Goal: Information Seeking & Learning: Compare options

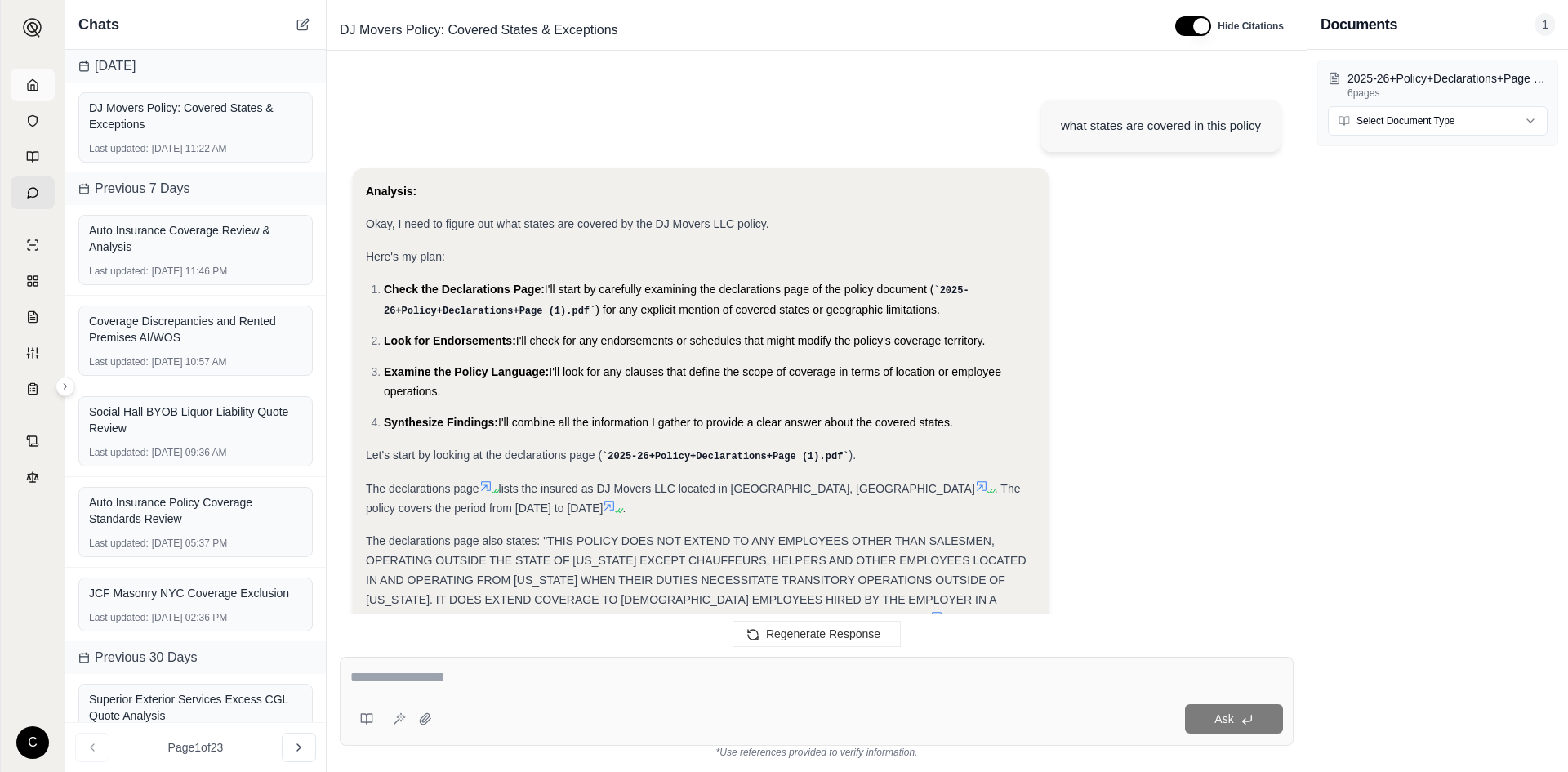
scroll to position [444, 0]
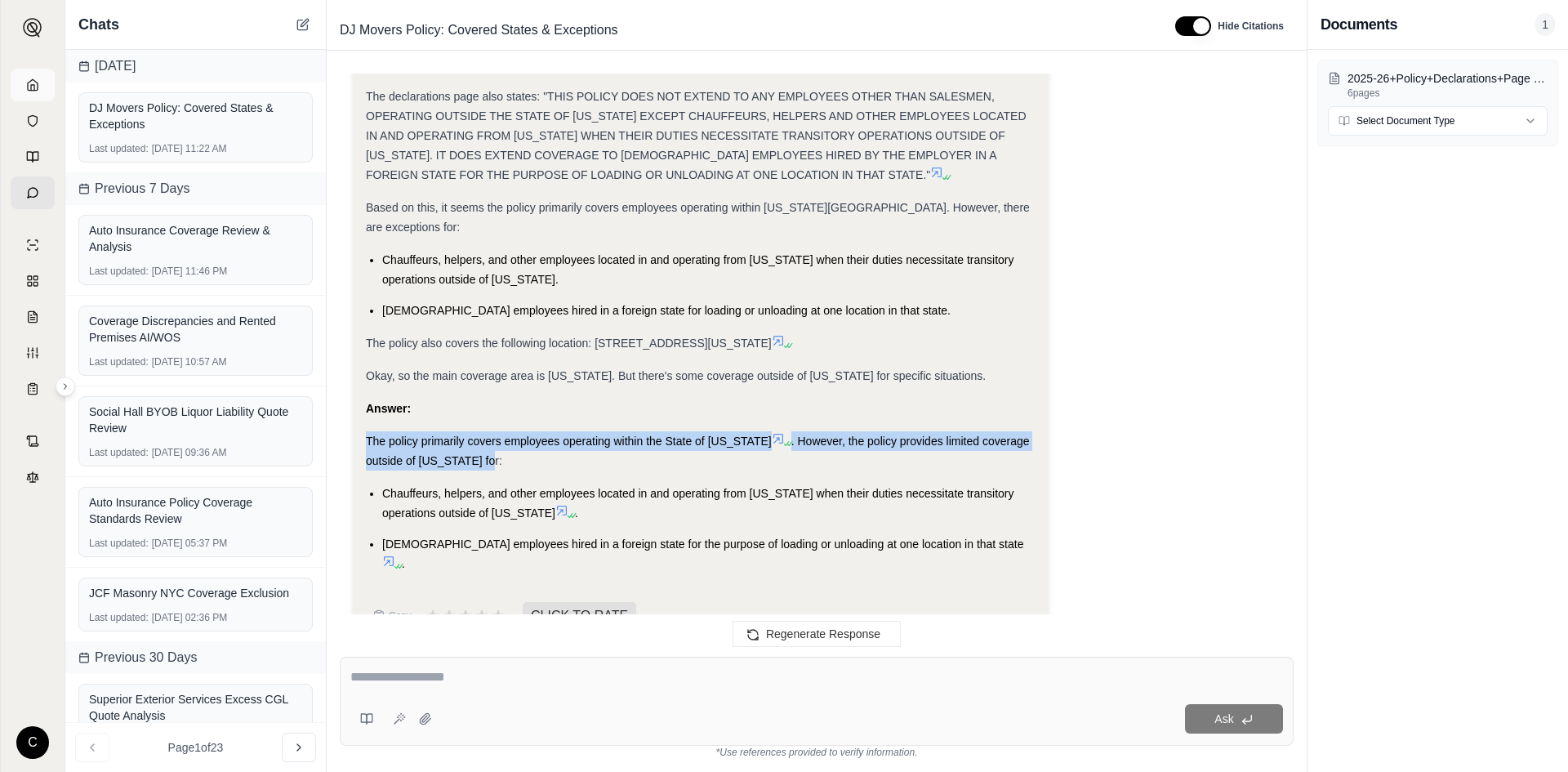
click at [30, 87] on icon at bounding box center [33, 85] width 13 height 13
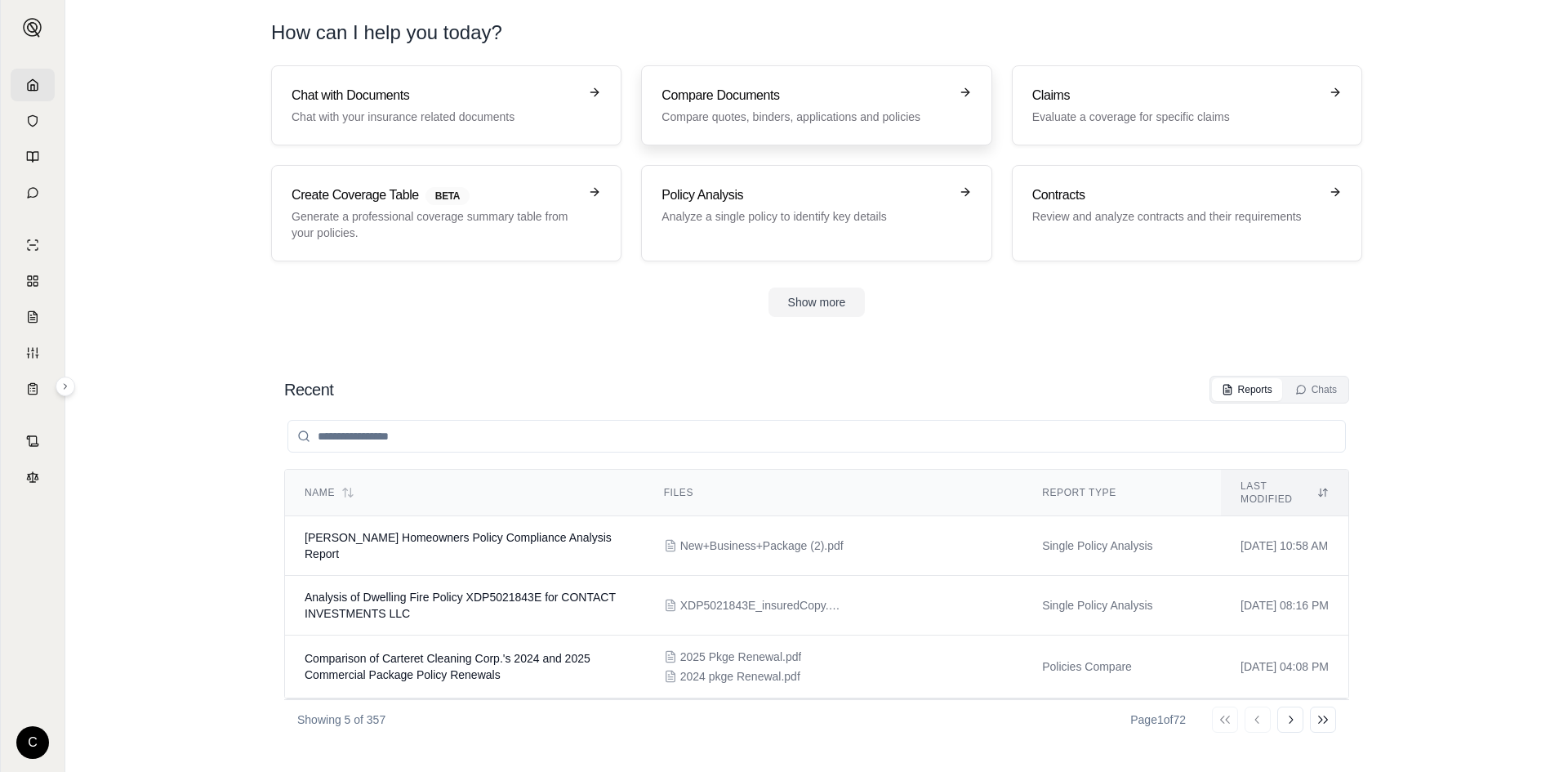
click at [776, 127] on link "Compare Documents Compare quotes, binders, applications and policies" at bounding box center [816, 105] width 350 height 80
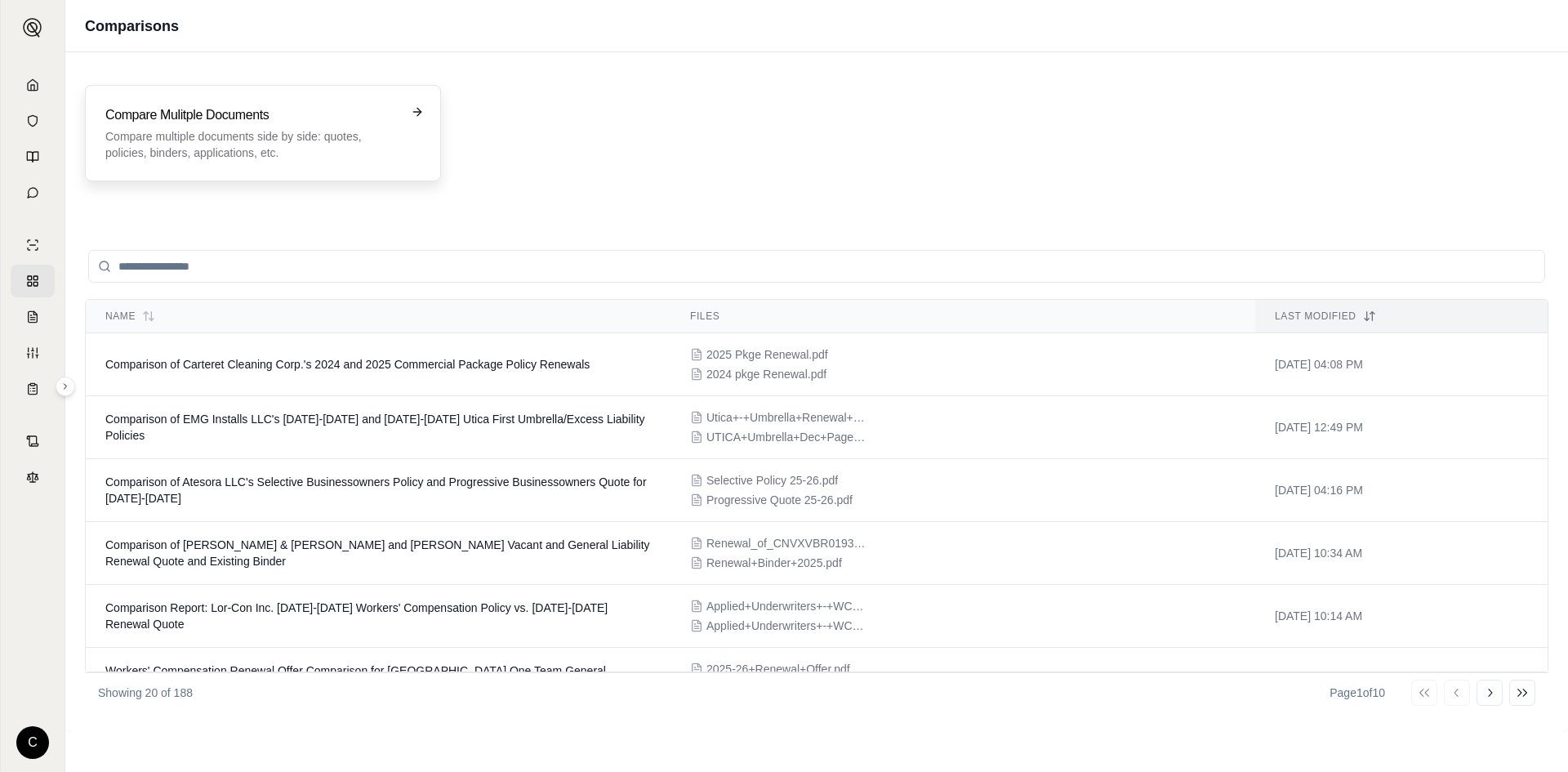
click at [200, 141] on p "Compare multiple documents side by side: quotes, policies, binders, application…" at bounding box center [252, 145] width 293 height 33
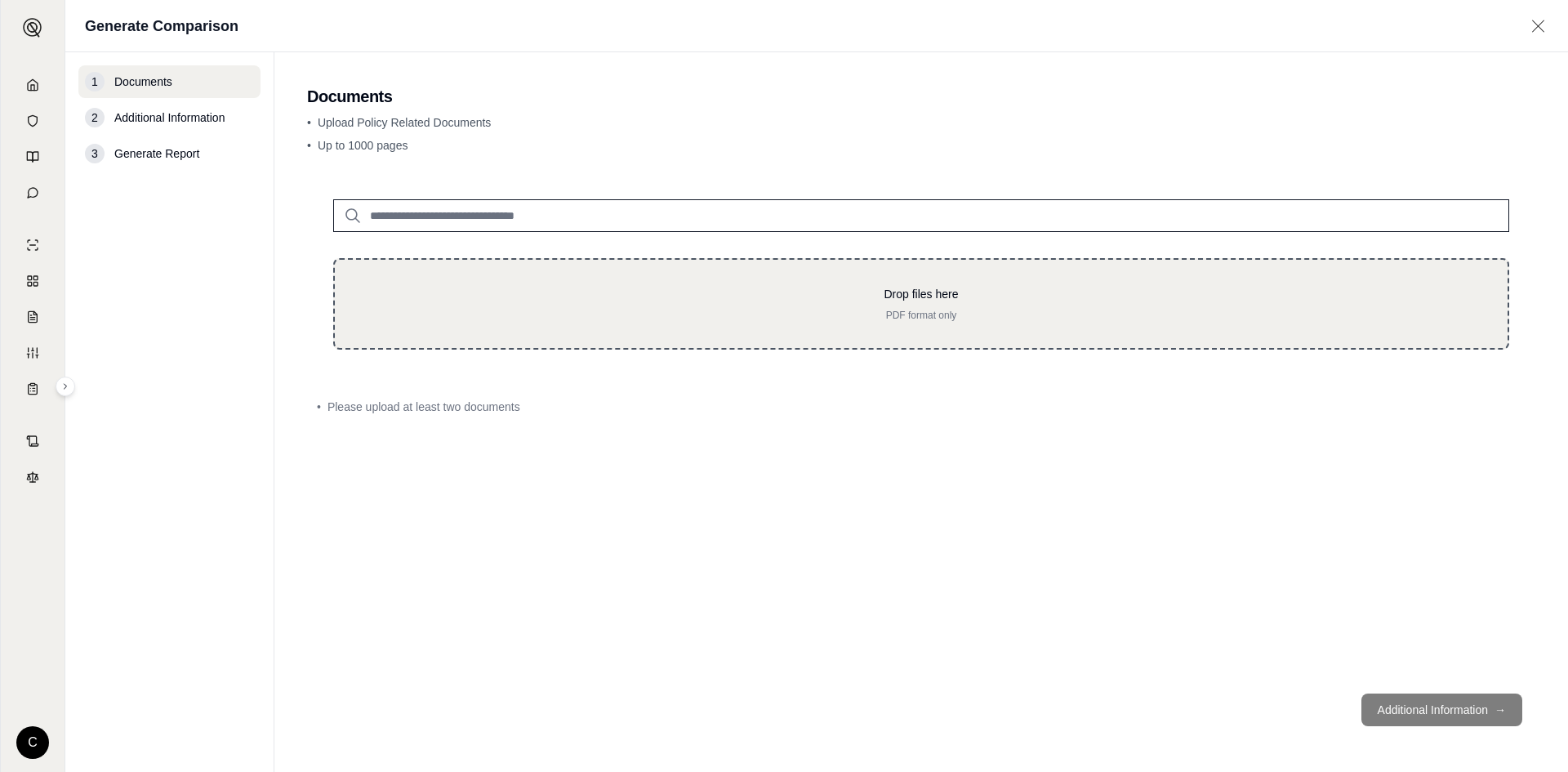
click at [466, 330] on div "Drop files here PDF format only" at bounding box center [921, 304] width 1176 height 92
type input "**********"
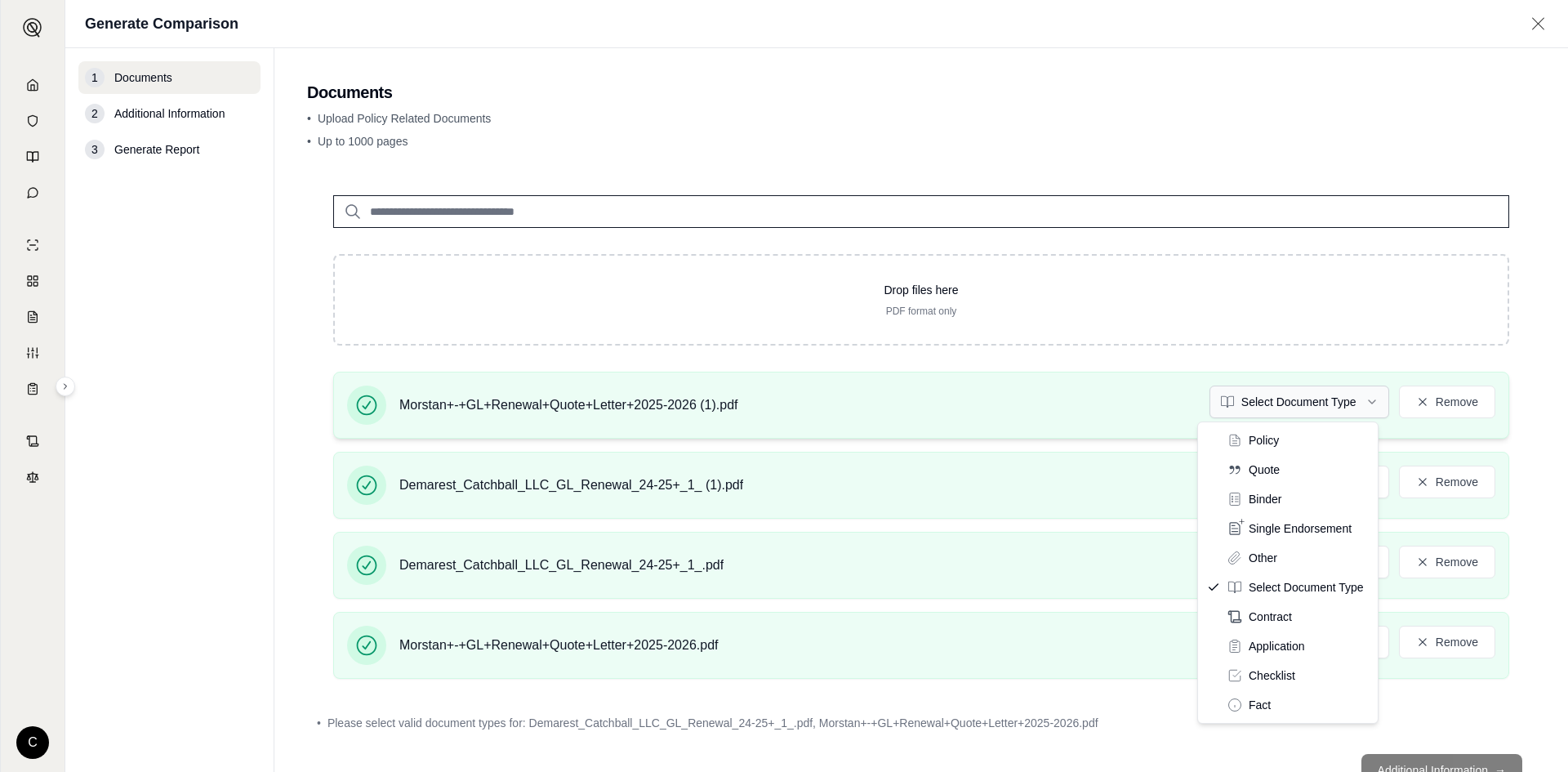
click at [1267, 407] on html "C Generate Comparison 1 Documents 2 Additional Information 3 Generate Report Do…" at bounding box center [784, 386] width 1568 height 772
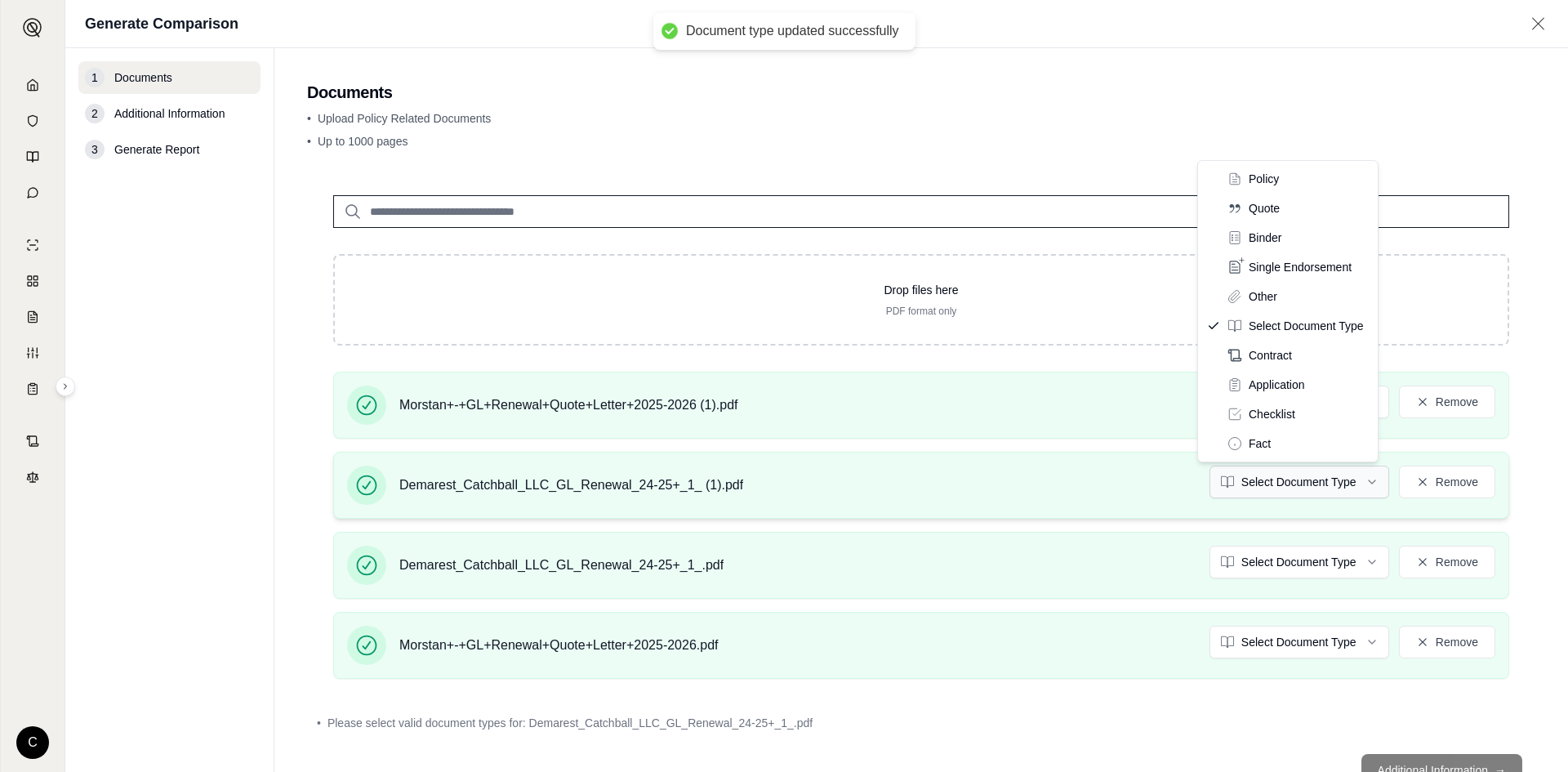
click at [1279, 478] on html "Document type updated successfully C Generate Comparison 1 Documents 2 Addition…" at bounding box center [784, 386] width 1568 height 772
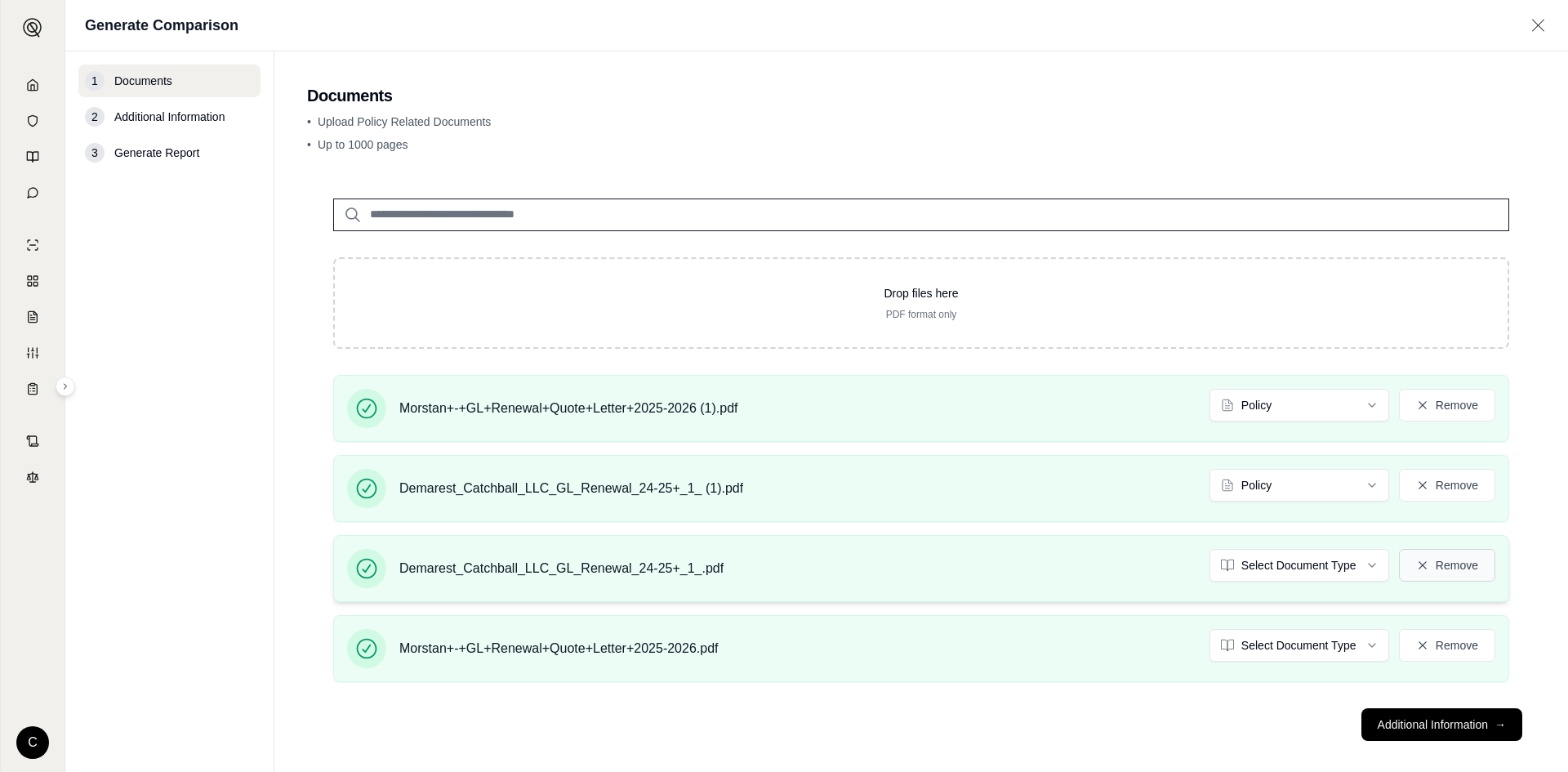
click at [1457, 562] on button "Remove" at bounding box center [1447, 565] width 97 height 33
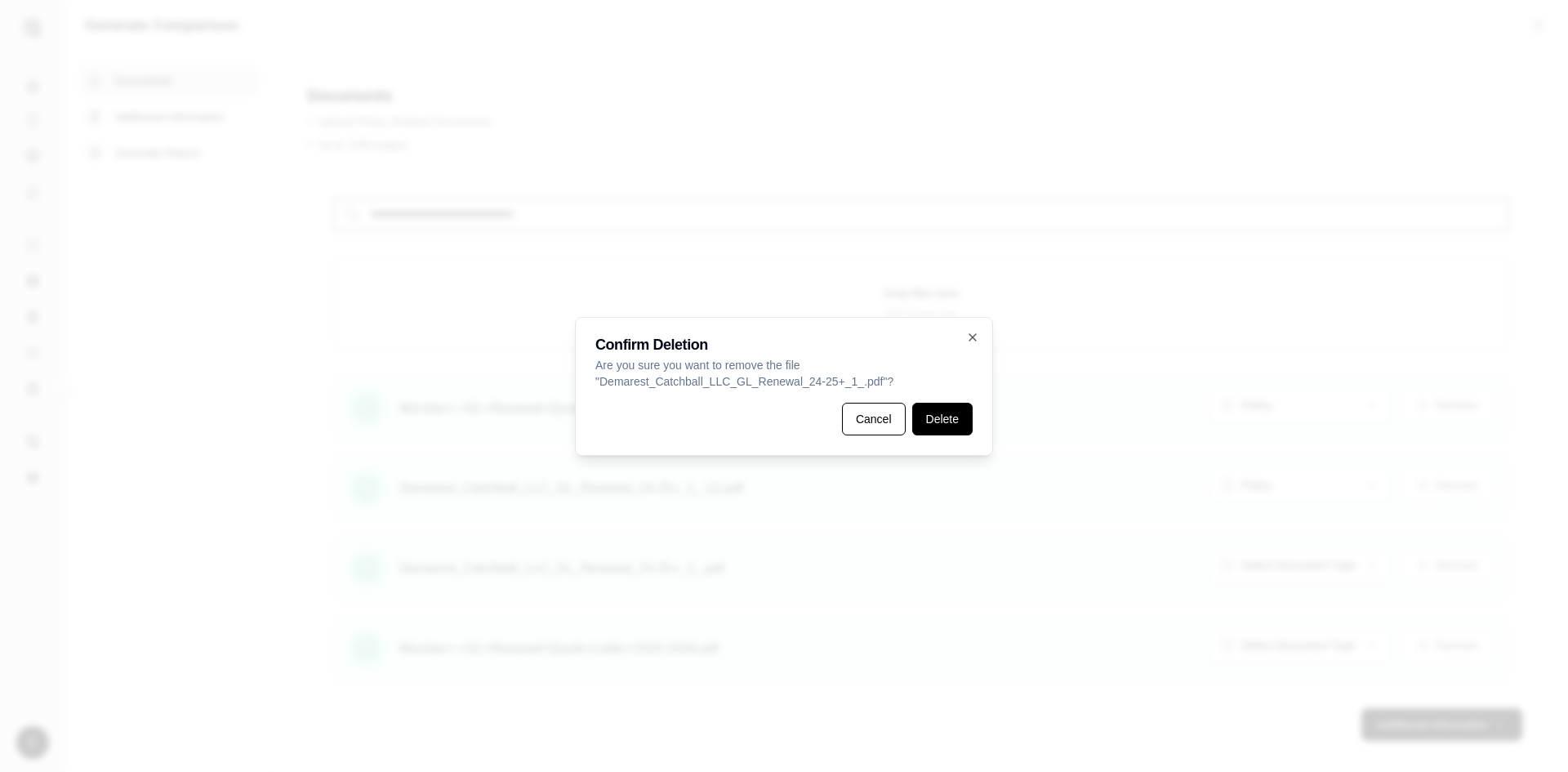
click at [953, 420] on button "Delete" at bounding box center [942, 419] width 61 height 33
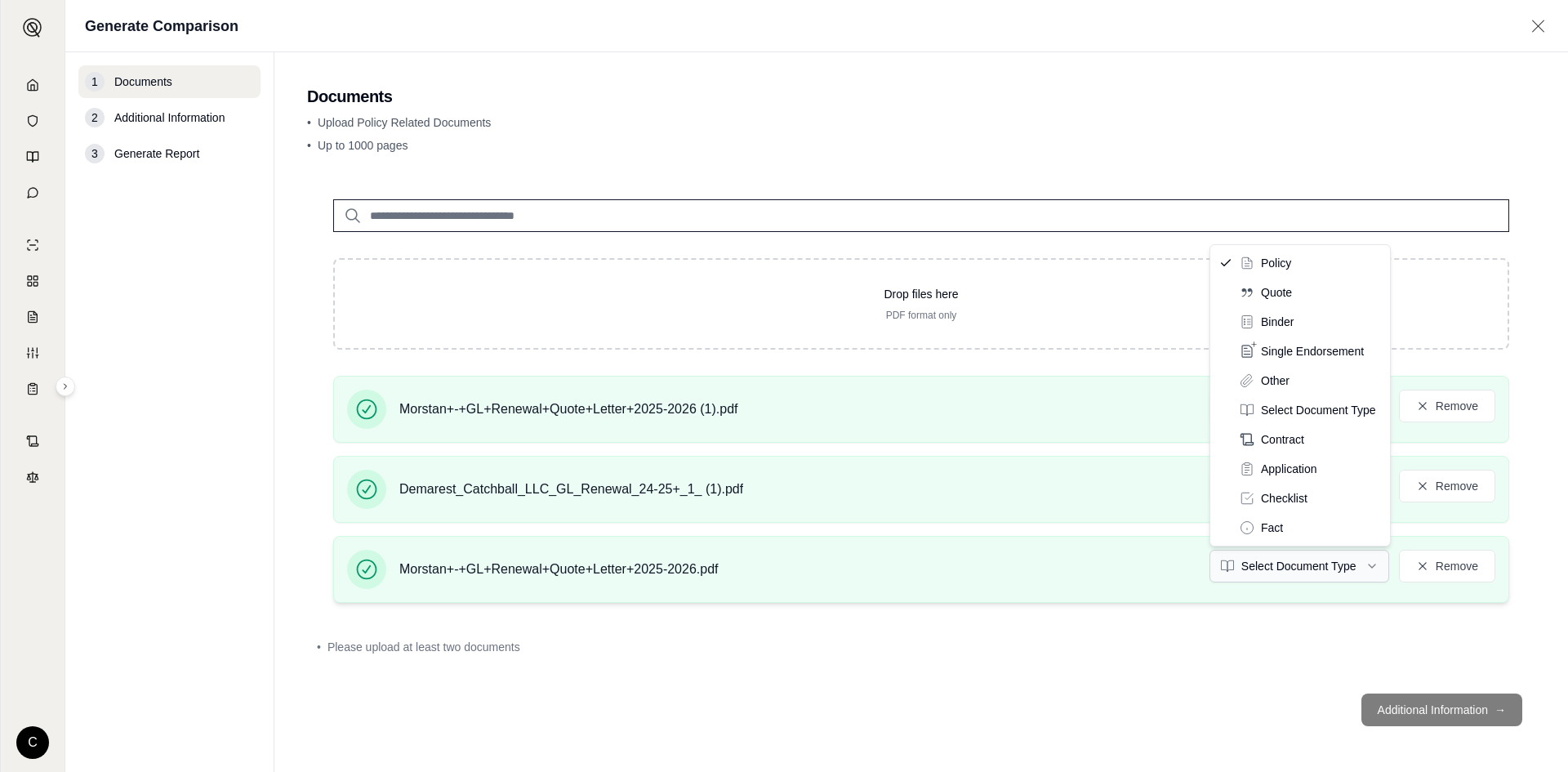
click at [1346, 559] on html "C Generate Comparison 1 Documents 2 Additional Information 3 Generate Report Do…" at bounding box center [784, 386] width 1568 height 772
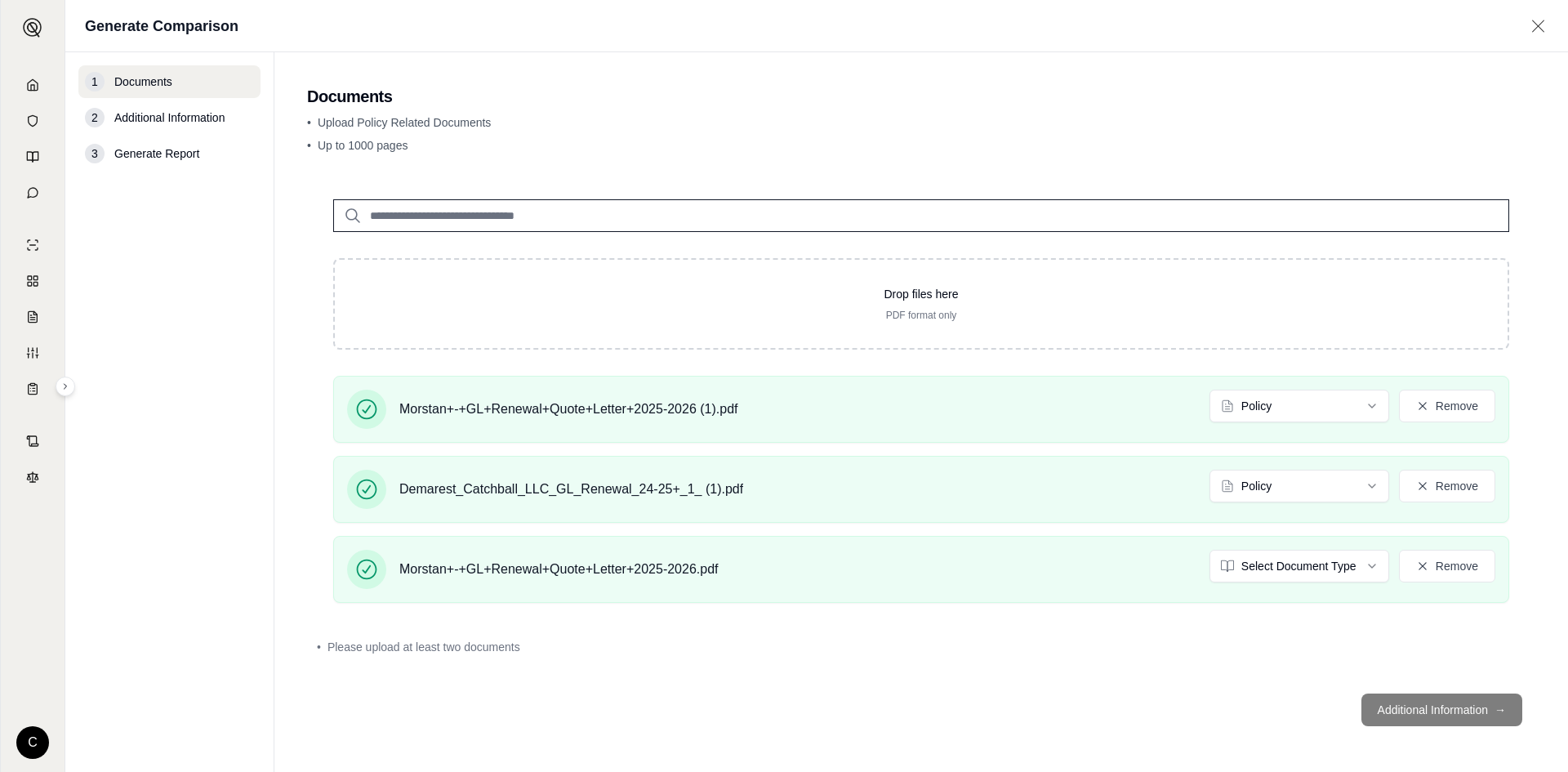
click at [1392, 704] on footer "Additional Information →" at bounding box center [921, 710] width 1228 height 59
click at [1411, 716] on footer "Additional Information →" at bounding box center [921, 710] width 1228 height 59
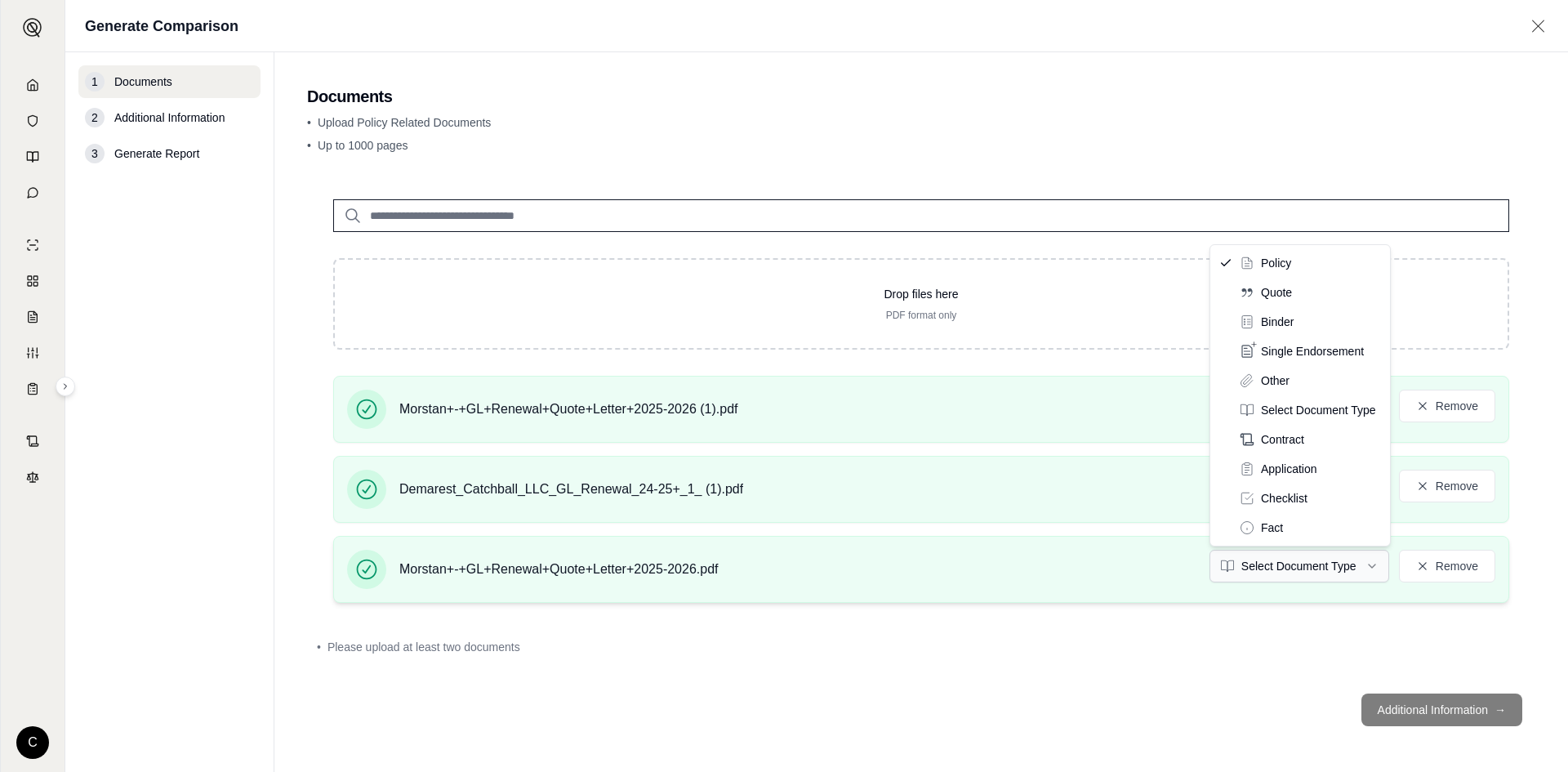
click at [1307, 561] on html "C Generate Comparison 1 Documents 2 Additional Information 3 Generate Report Do…" at bounding box center [784, 386] width 1568 height 772
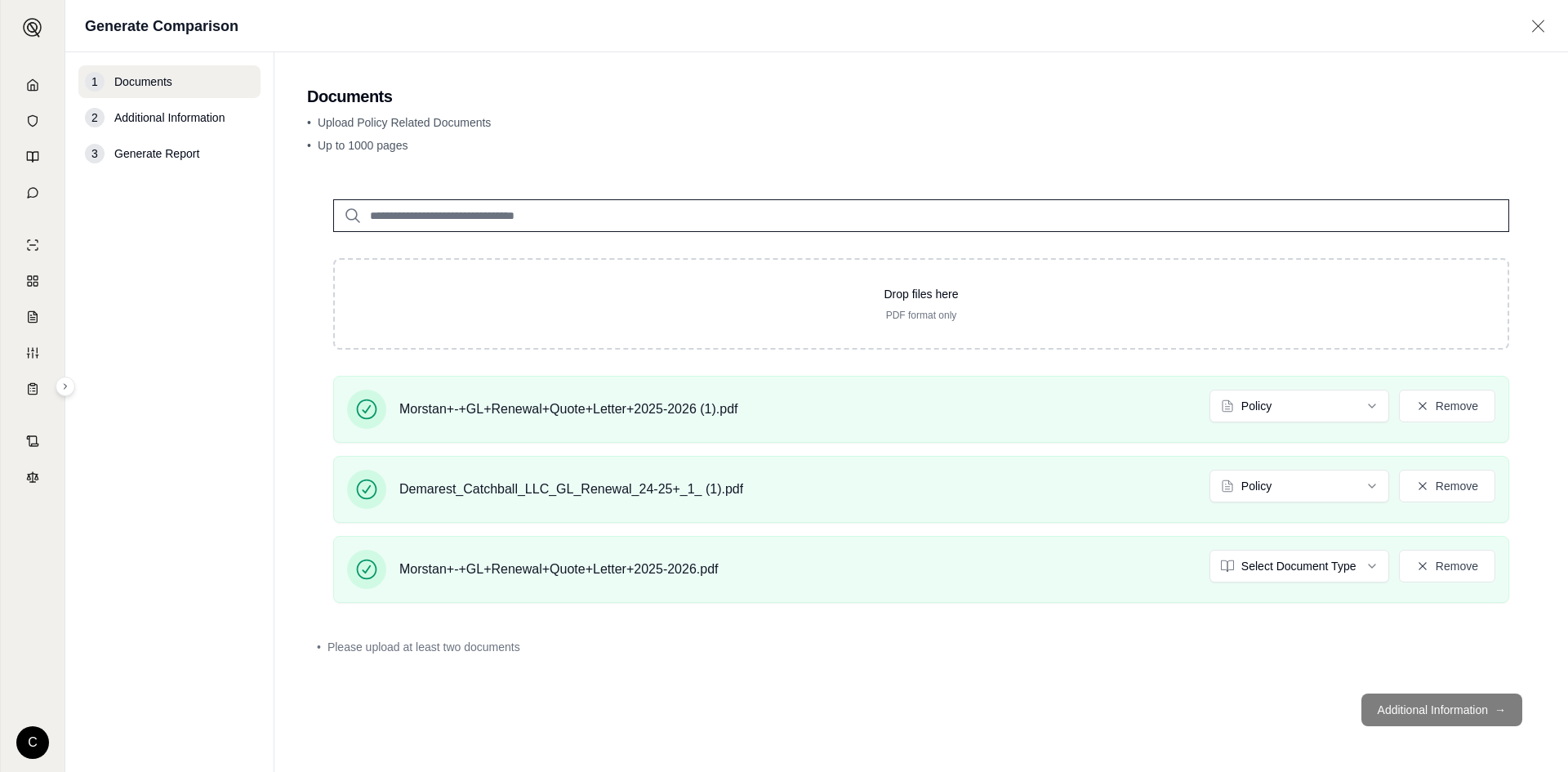
click at [1312, 650] on div "• Please upload at least two documents" at bounding box center [921, 646] width 1209 height 16
click at [1446, 568] on button "Remove" at bounding box center [1447, 566] width 97 height 33
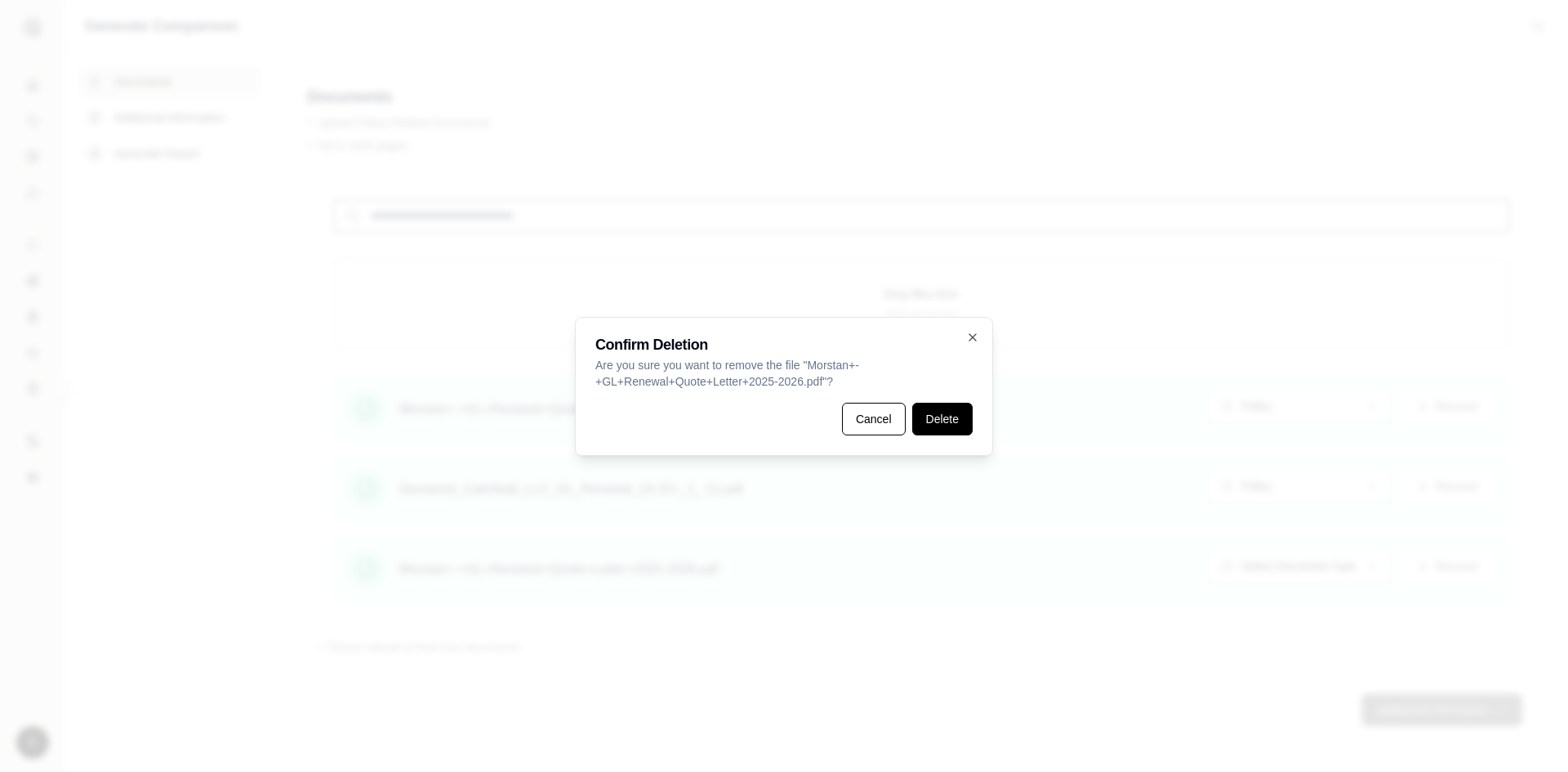
click at [934, 424] on button "Delete" at bounding box center [942, 419] width 61 height 33
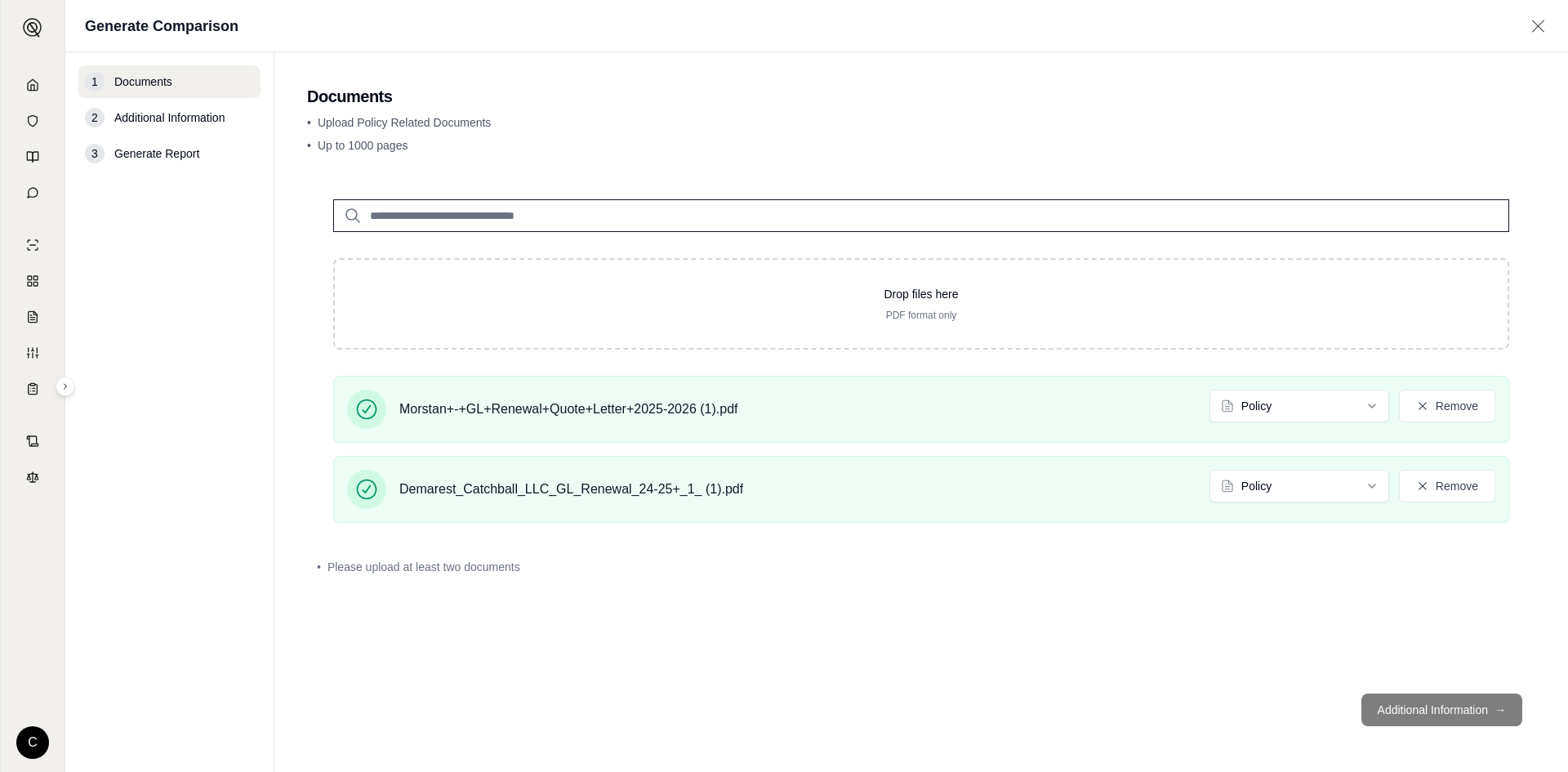
click at [1382, 722] on footer "Additional Information →" at bounding box center [921, 710] width 1228 height 59
click at [946, 516] on div "Demarest_Catchball_LLC_GL_Renewal_24-25+_1_ (1).pdf Policy Remove" at bounding box center [921, 489] width 1176 height 67
click at [945, 488] on div "Demarest_Catchball_LLC_GL_Renewal_24-25+_1_ (1).pdf Policy Remove" at bounding box center [922, 490] width 1149 height 39
click at [1465, 419] on button "Remove" at bounding box center [1447, 406] width 97 height 33
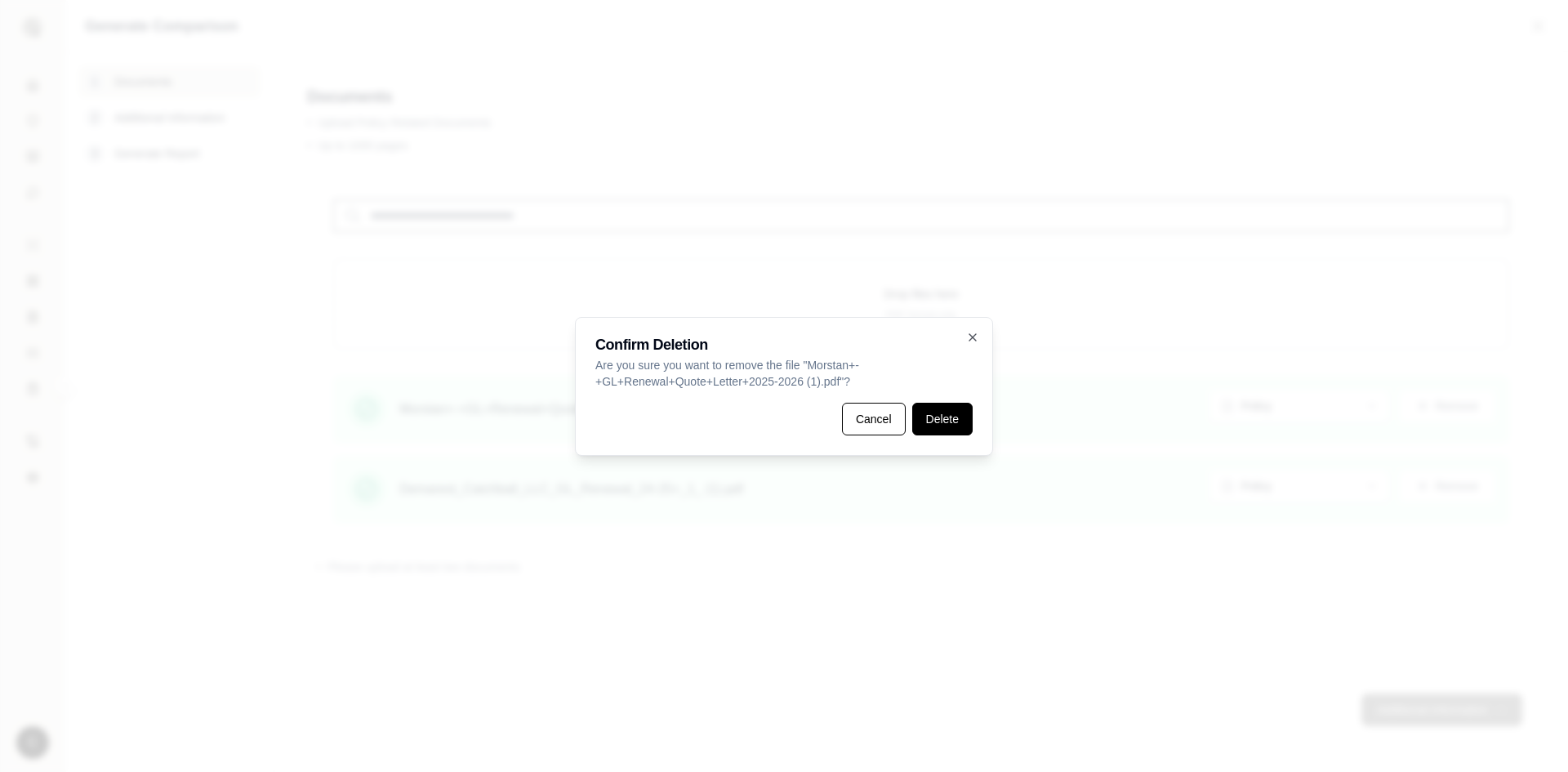
click at [922, 413] on button "Delete" at bounding box center [942, 419] width 61 height 33
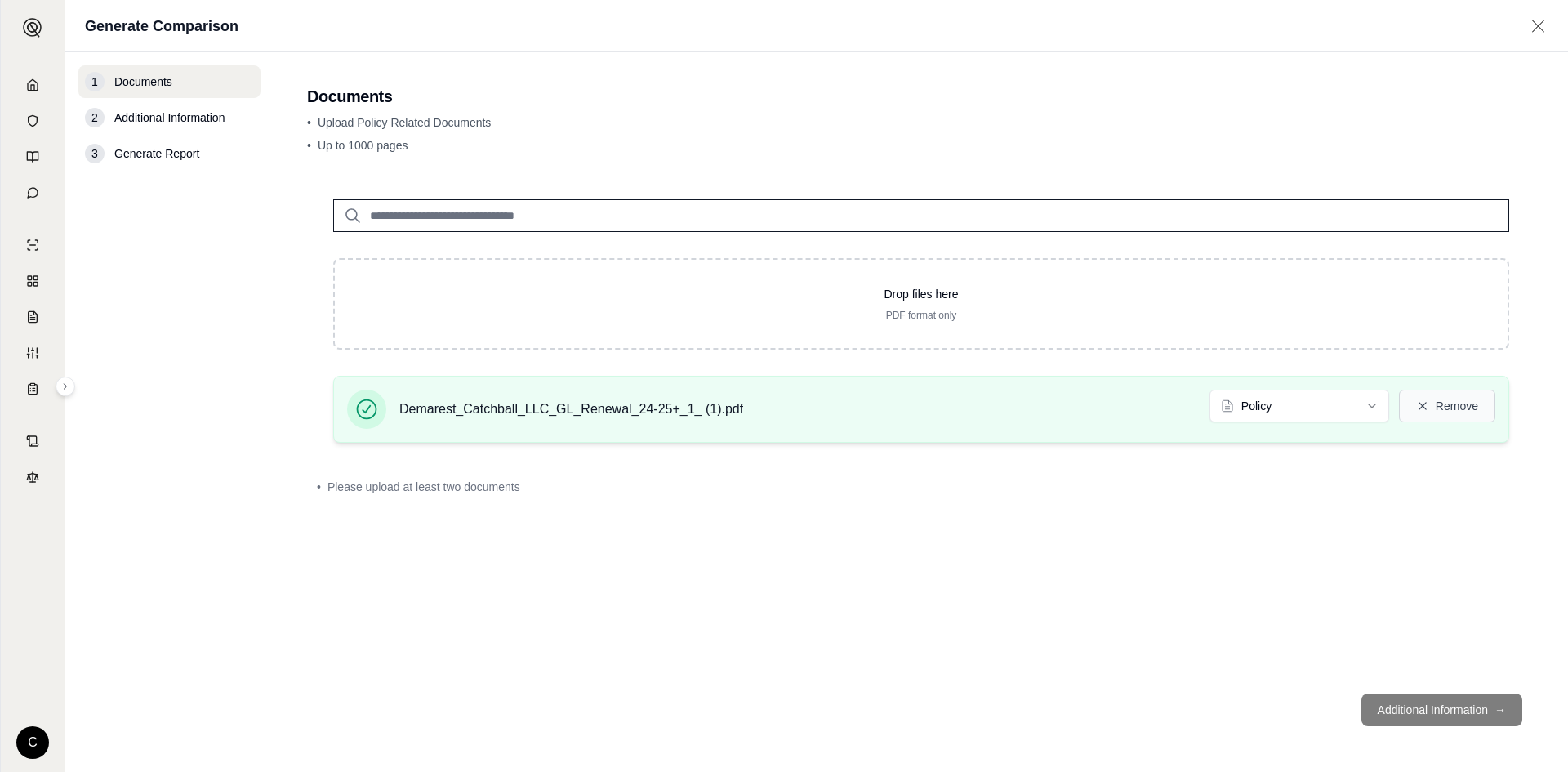
click at [1452, 397] on button "Remove" at bounding box center [1447, 406] width 97 height 33
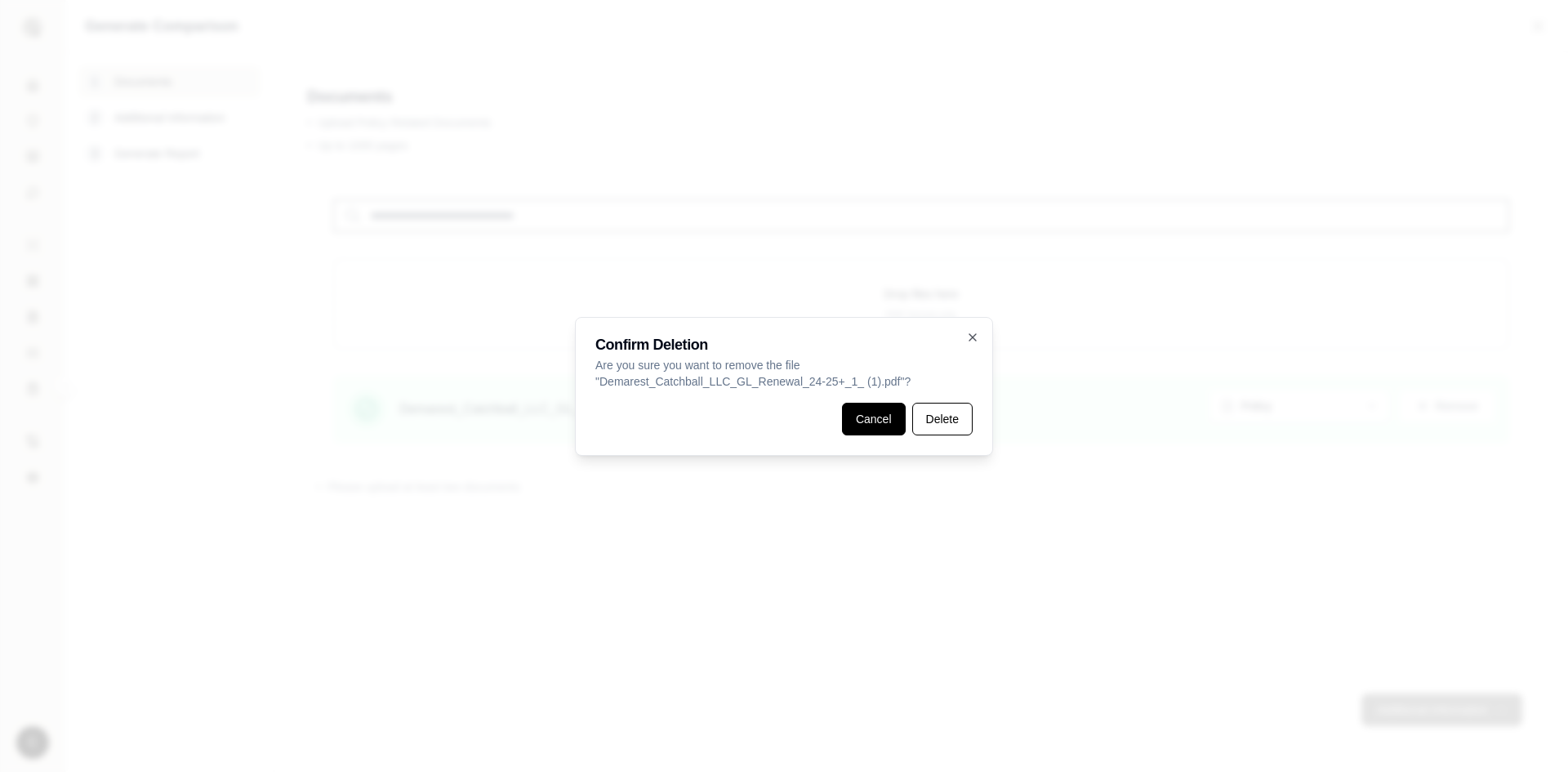
click at [901, 428] on button "Cancel" at bounding box center [874, 419] width 63 height 33
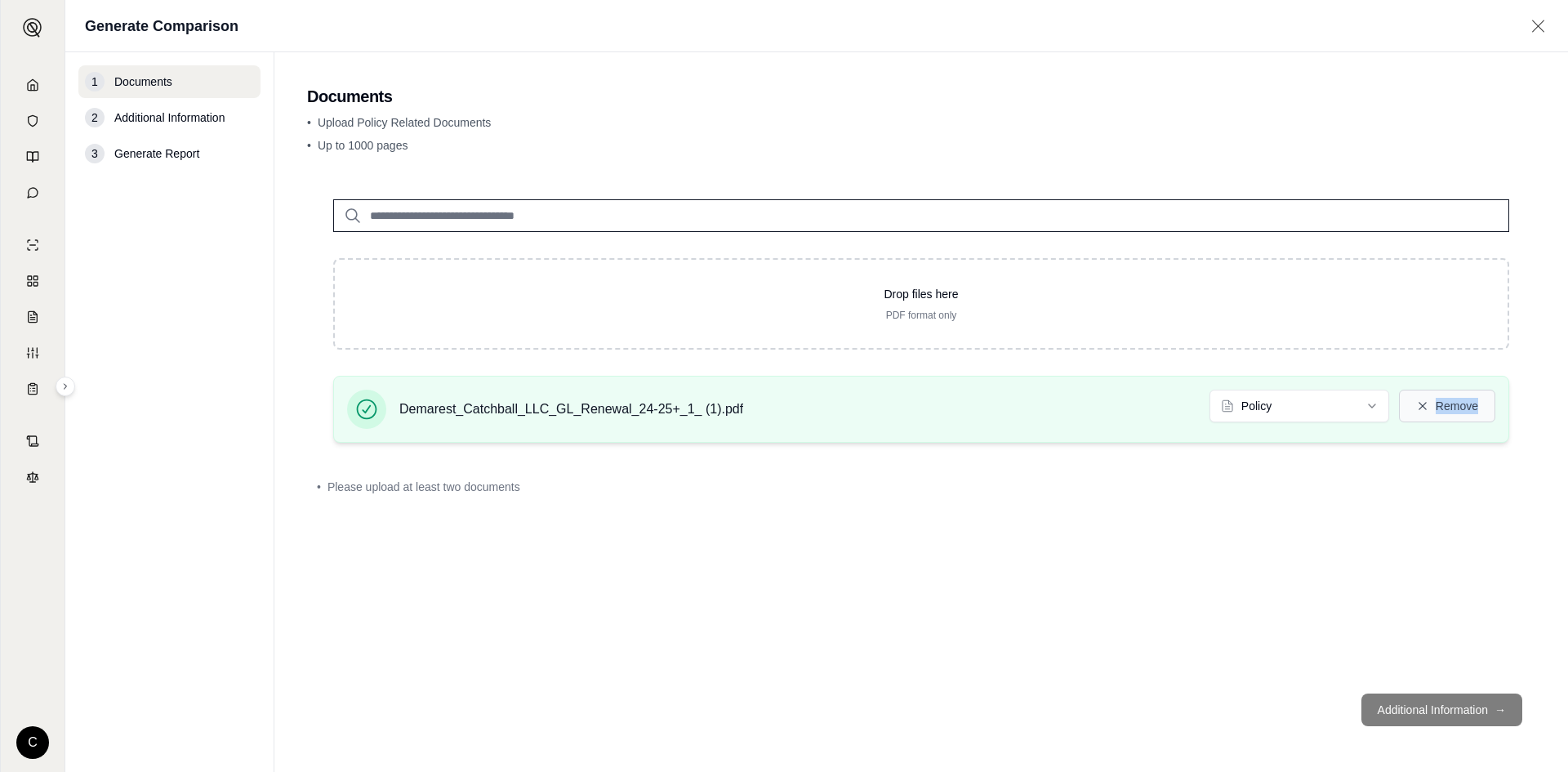
drag, startPoint x: 1496, startPoint y: 413, endPoint x: 1451, endPoint y: 414, distance: 45.0
click at [1488, 413] on div "Demarest_Catchball_LLC_GL_Renewal_24-25+_1_ (1).pdf Policy Remove" at bounding box center [921, 409] width 1176 height 67
click at [1453, 411] on button "Remove" at bounding box center [1447, 406] width 97 height 33
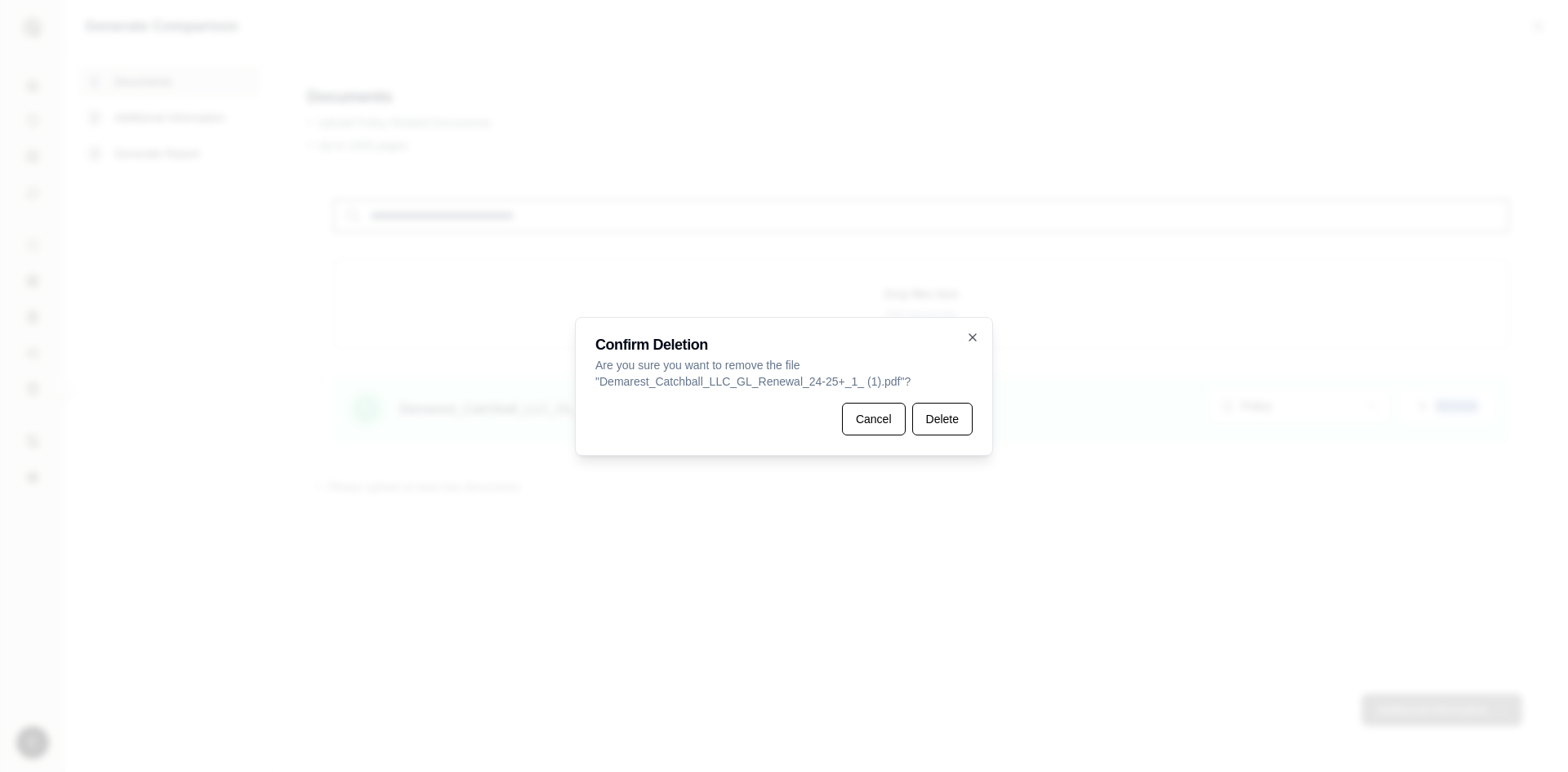
click at [936, 419] on button "Delete" at bounding box center [942, 419] width 61 height 33
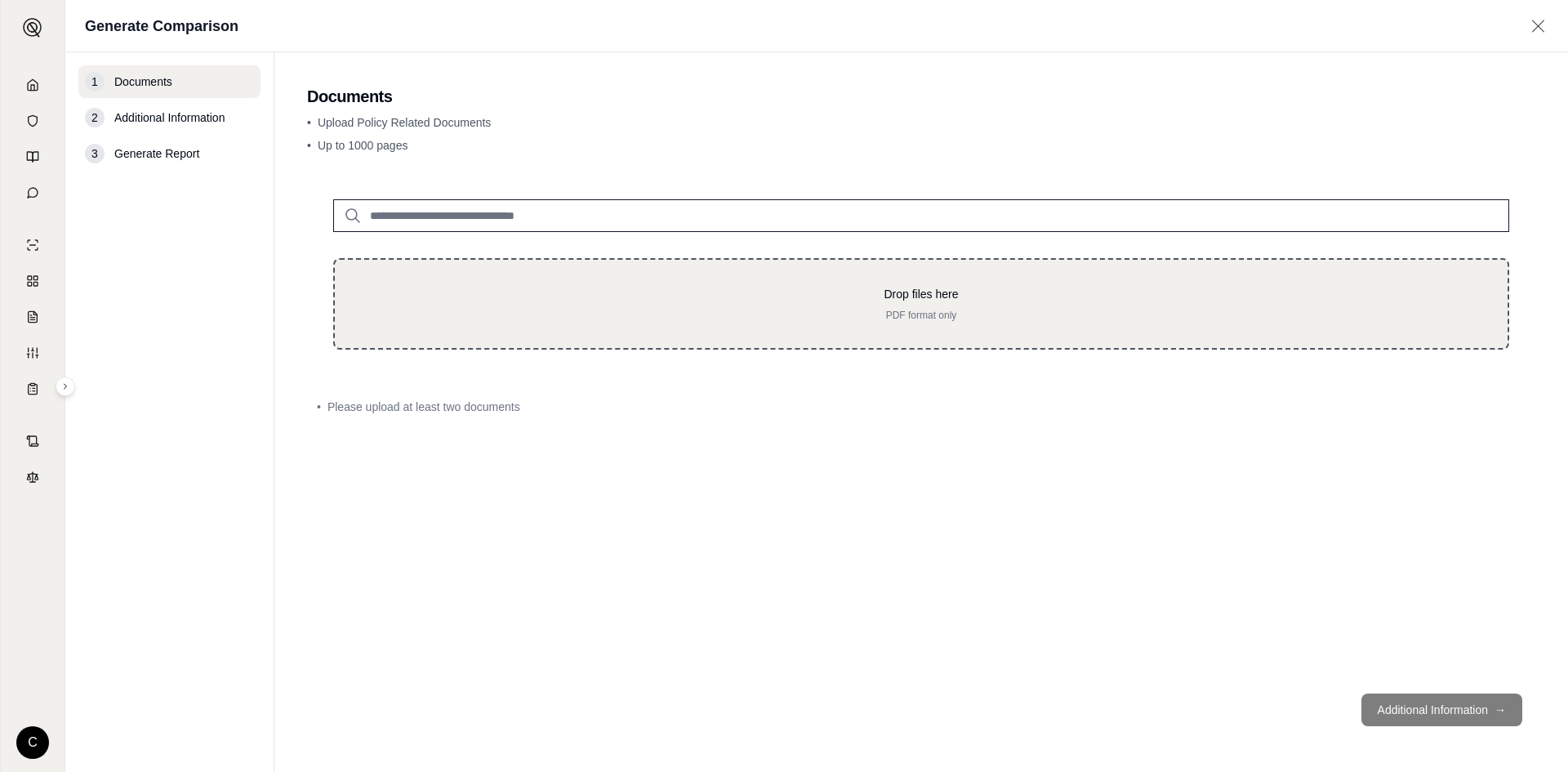
click at [894, 330] on div "Drop files here PDF format only" at bounding box center [921, 304] width 1176 height 92
type input "**********"
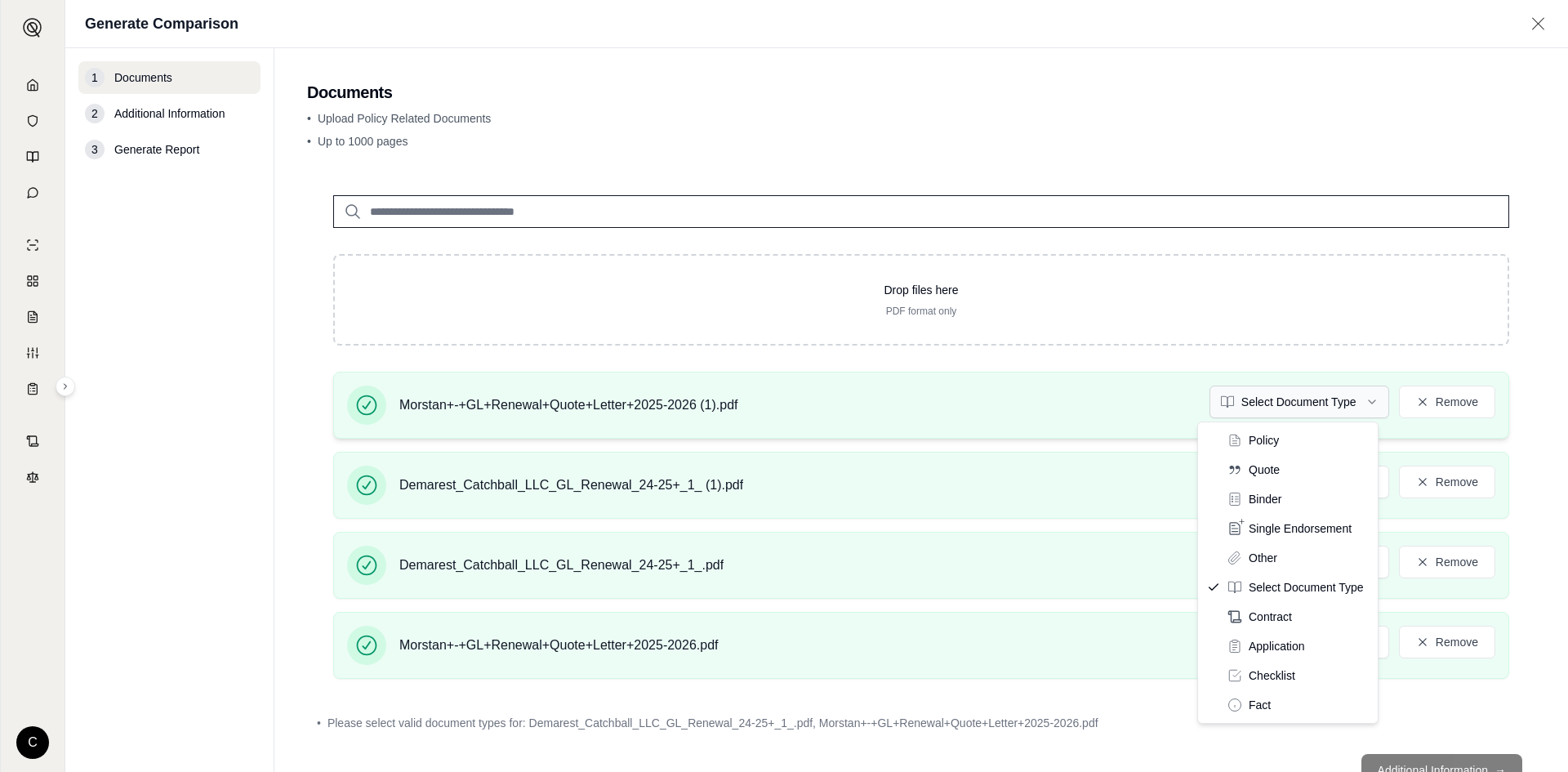
click at [1305, 413] on html "C Generate Comparison 1 Documents 2 Additional Information 3 Generate Report Do…" at bounding box center [784, 386] width 1568 height 772
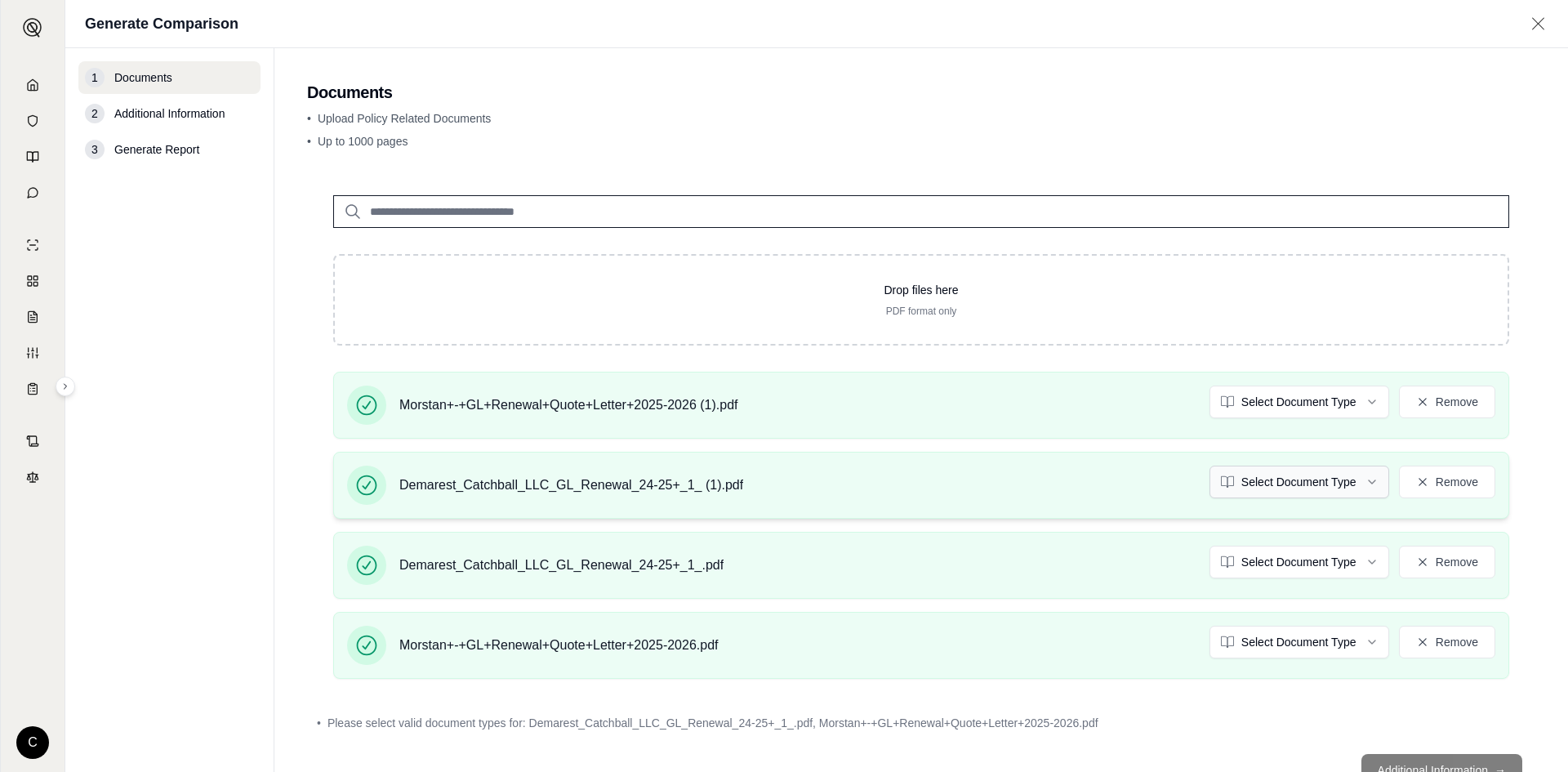
click at [1270, 482] on html "C Generate Comparison 1 Documents 2 Additional Information 3 Generate Report Do…" at bounding box center [784, 386] width 1568 height 772
click at [1282, 561] on html "Document type updated successfully C Generate Comparison 1 Documents 2 Addition…" at bounding box center [784, 386] width 1568 height 772
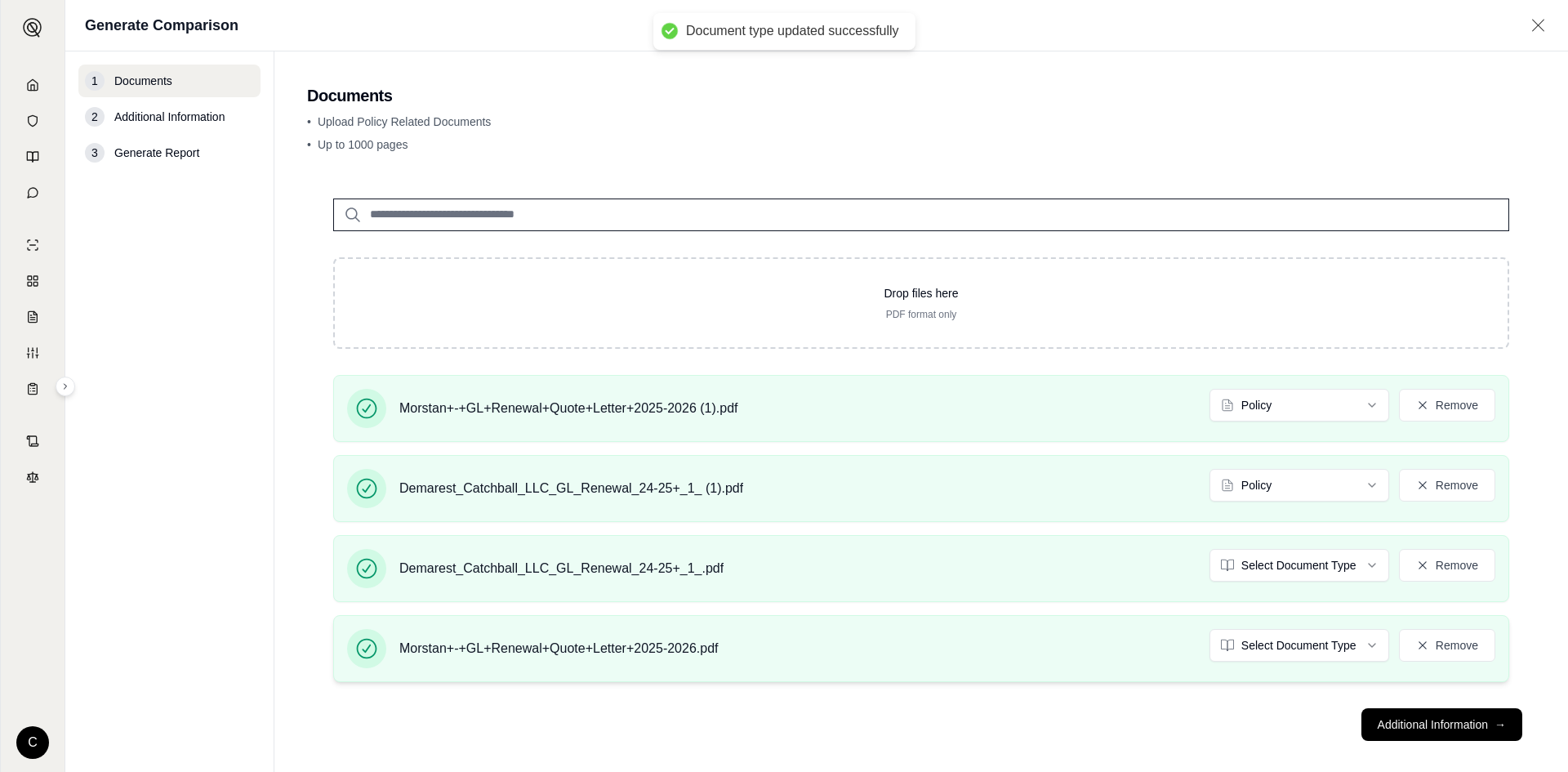
click at [1268, 663] on div "Morstan+-+GL+Renewal+Quote+Letter+2025-2026.pdf Select Document Type Remove" at bounding box center [922, 649] width 1149 height 39
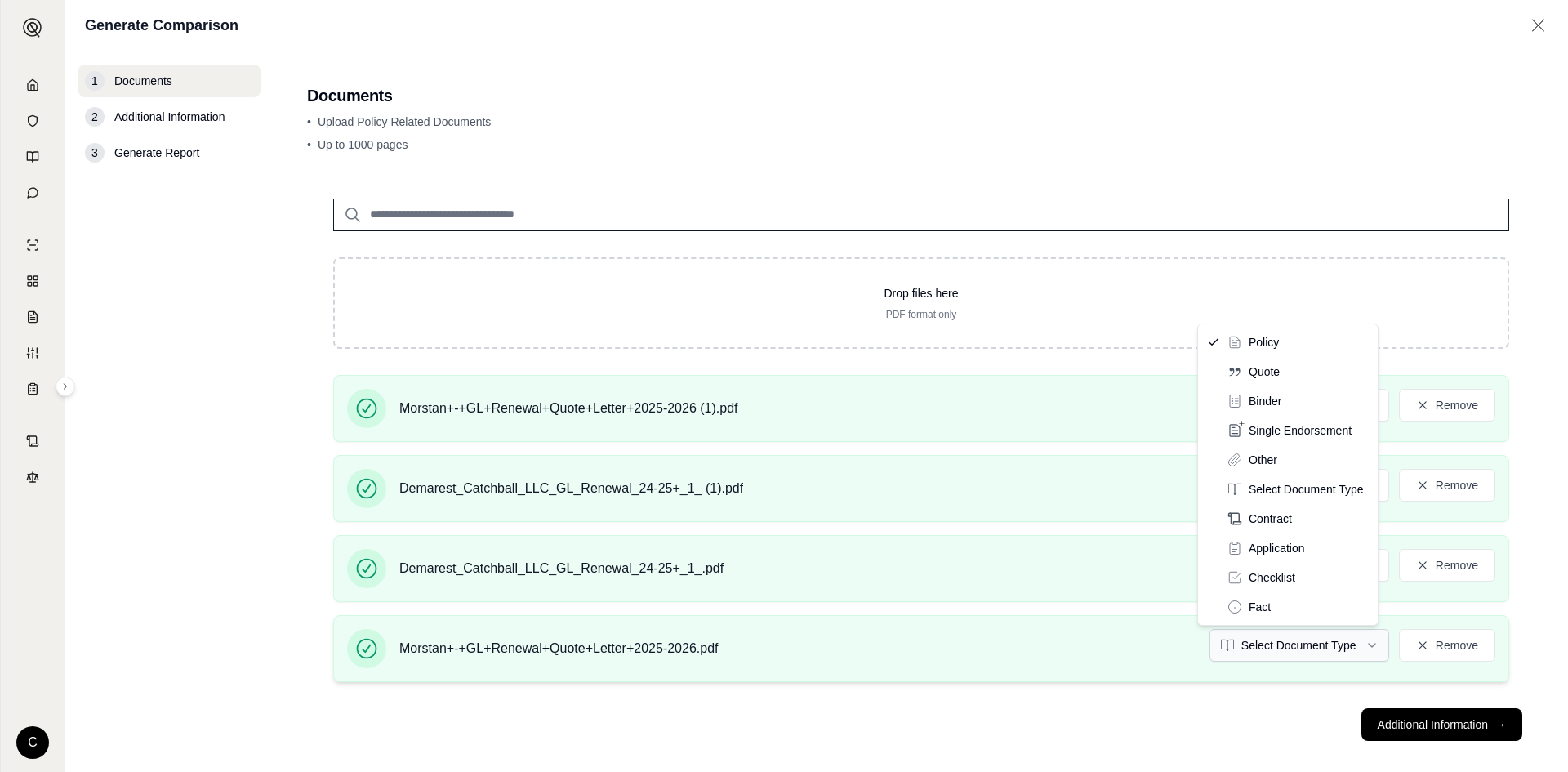
click at [1265, 651] on html "Document type updated successfully C Generate Comparison 1 Documents 2 Addition…" at bounding box center [784, 386] width 1568 height 772
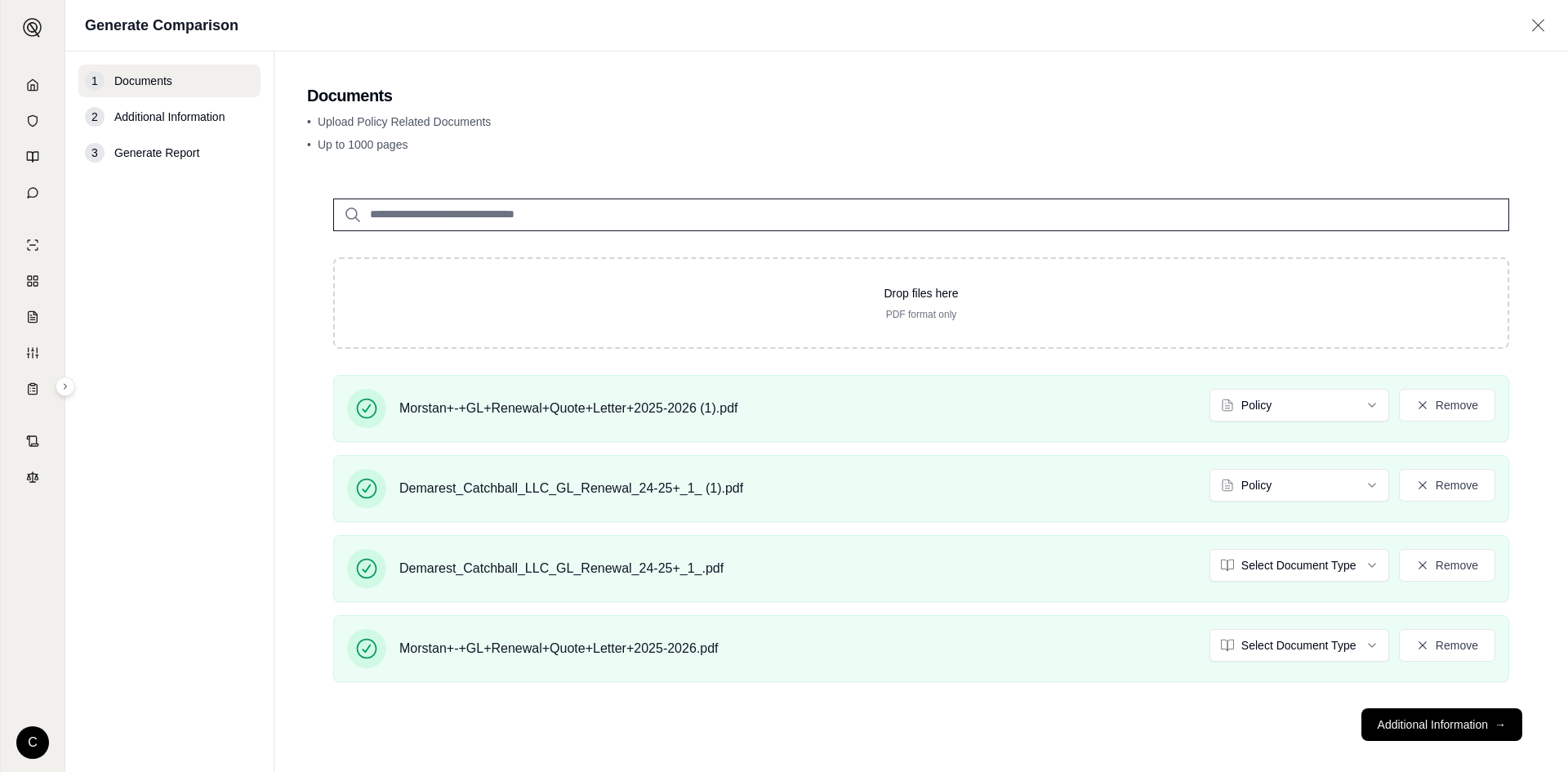
click at [1421, 733] on button "Additional Information →" at bounding box center [1442, 724] width 161 height 33
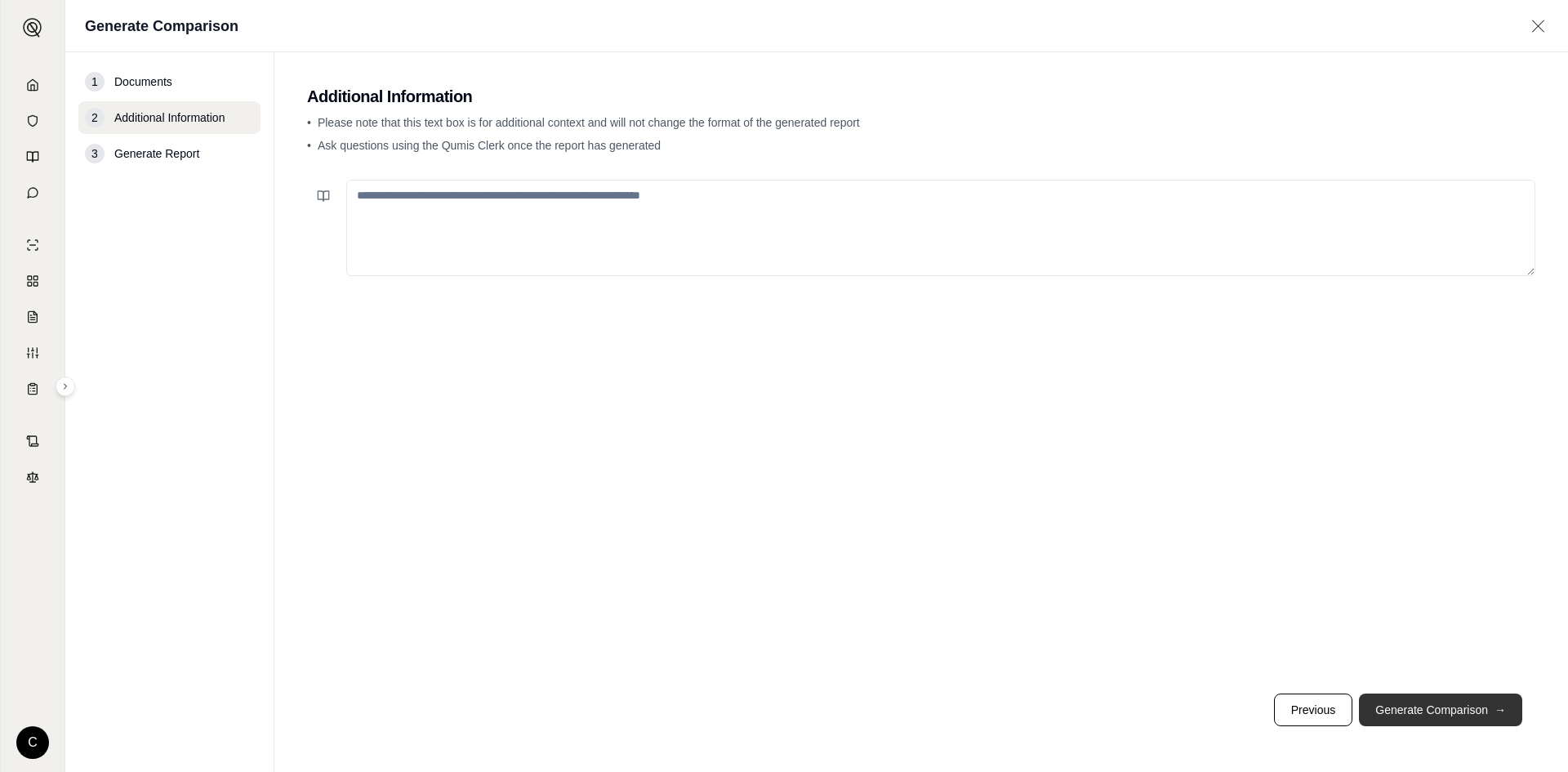
click at [1425, 711] on button "Generate Comparison →" at bounding box center [1440, 710] width 163 height 33
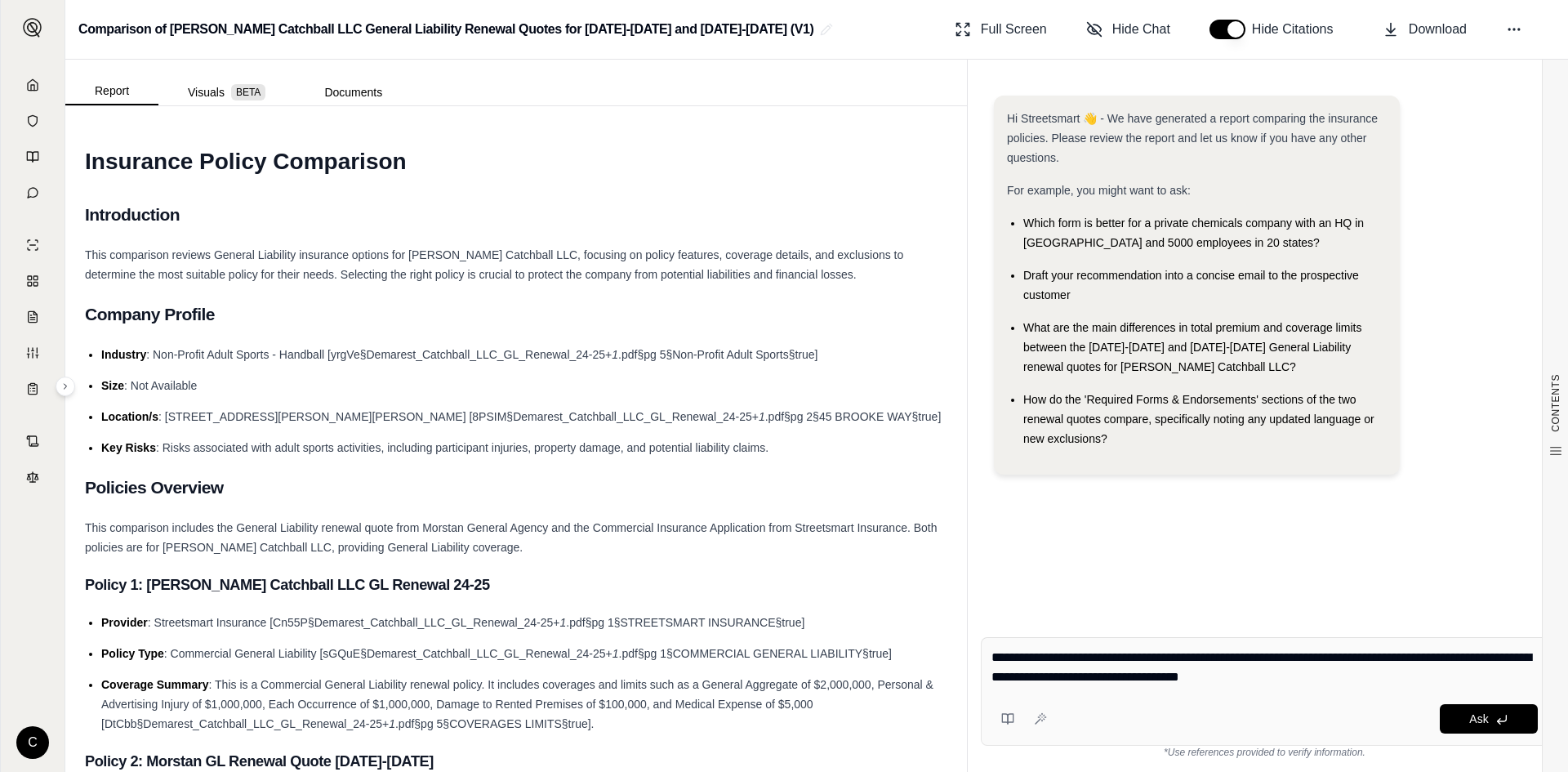
type textarea "**********"
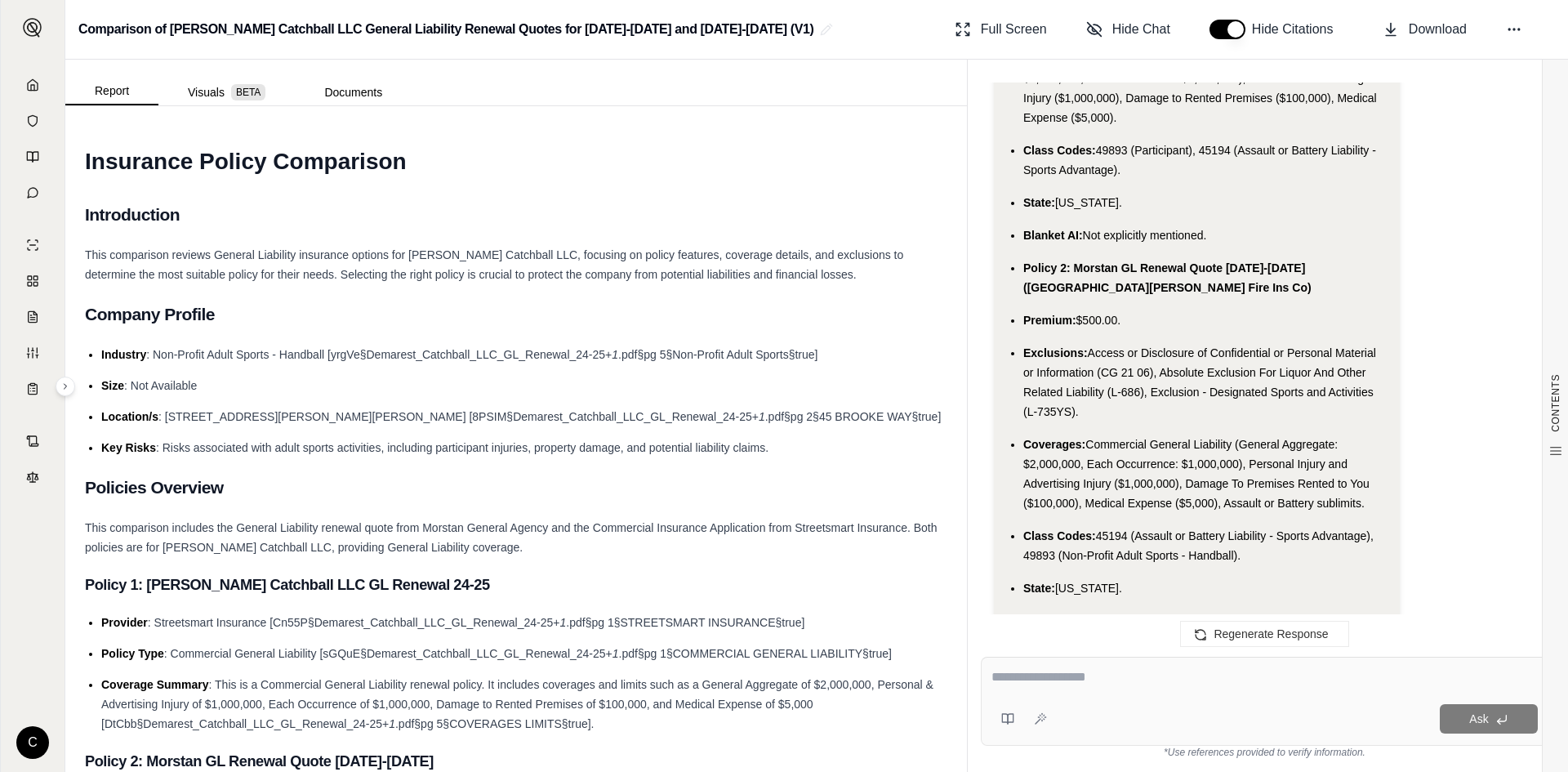
scroll to position [2935, 0]
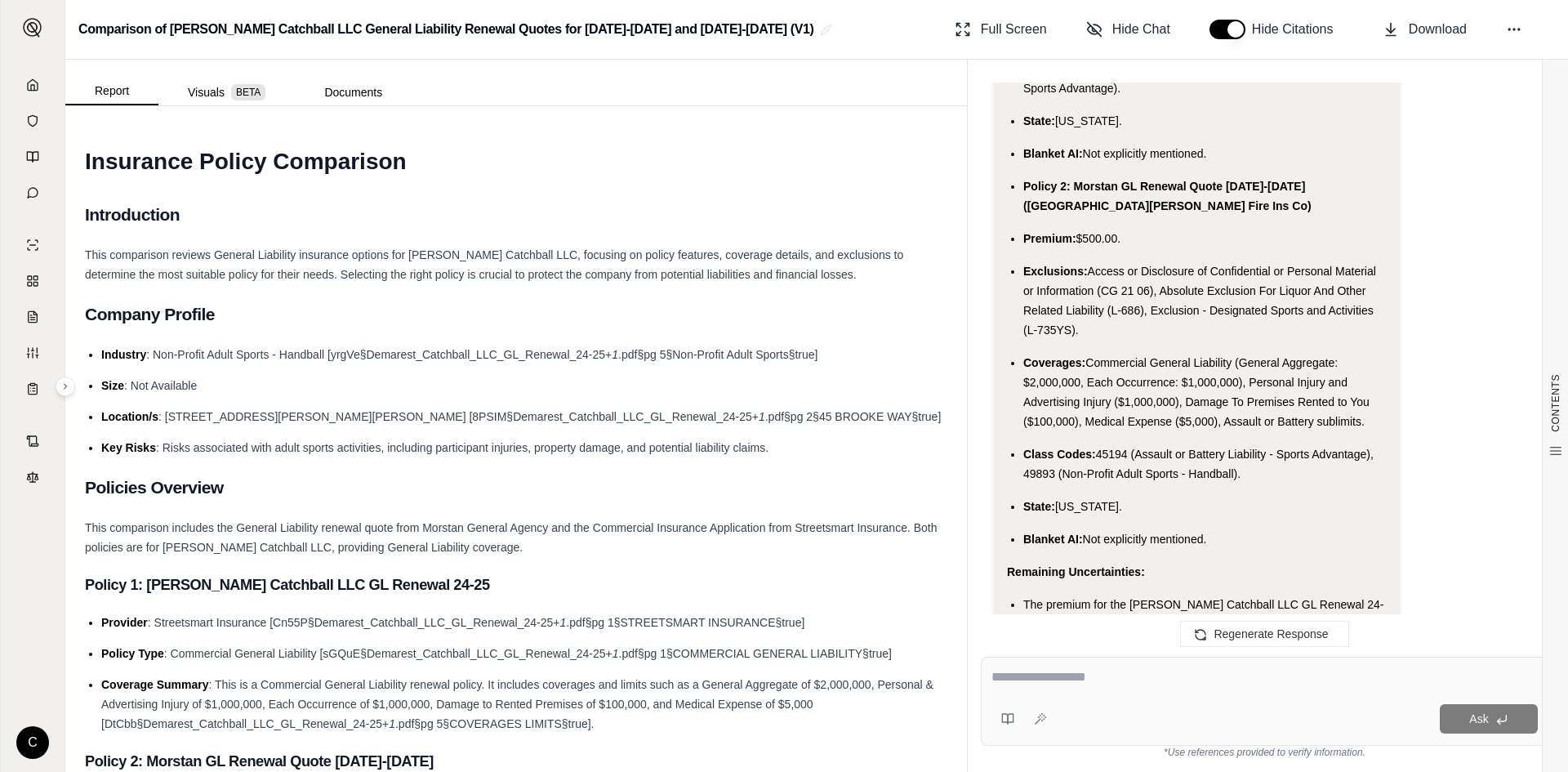
drag, startPoint x: 1025, startPoint y: 190, endPoint x: 1275, endPoint y: 495, distance: 394.4
click at [1275, 495] on ul "Policy 1: [PERSON_NAME] Catchball LLC GL Renewal 24-25 (Streetsmart Insurance) …" at bounding box center [1197, 190] width 380 height 719
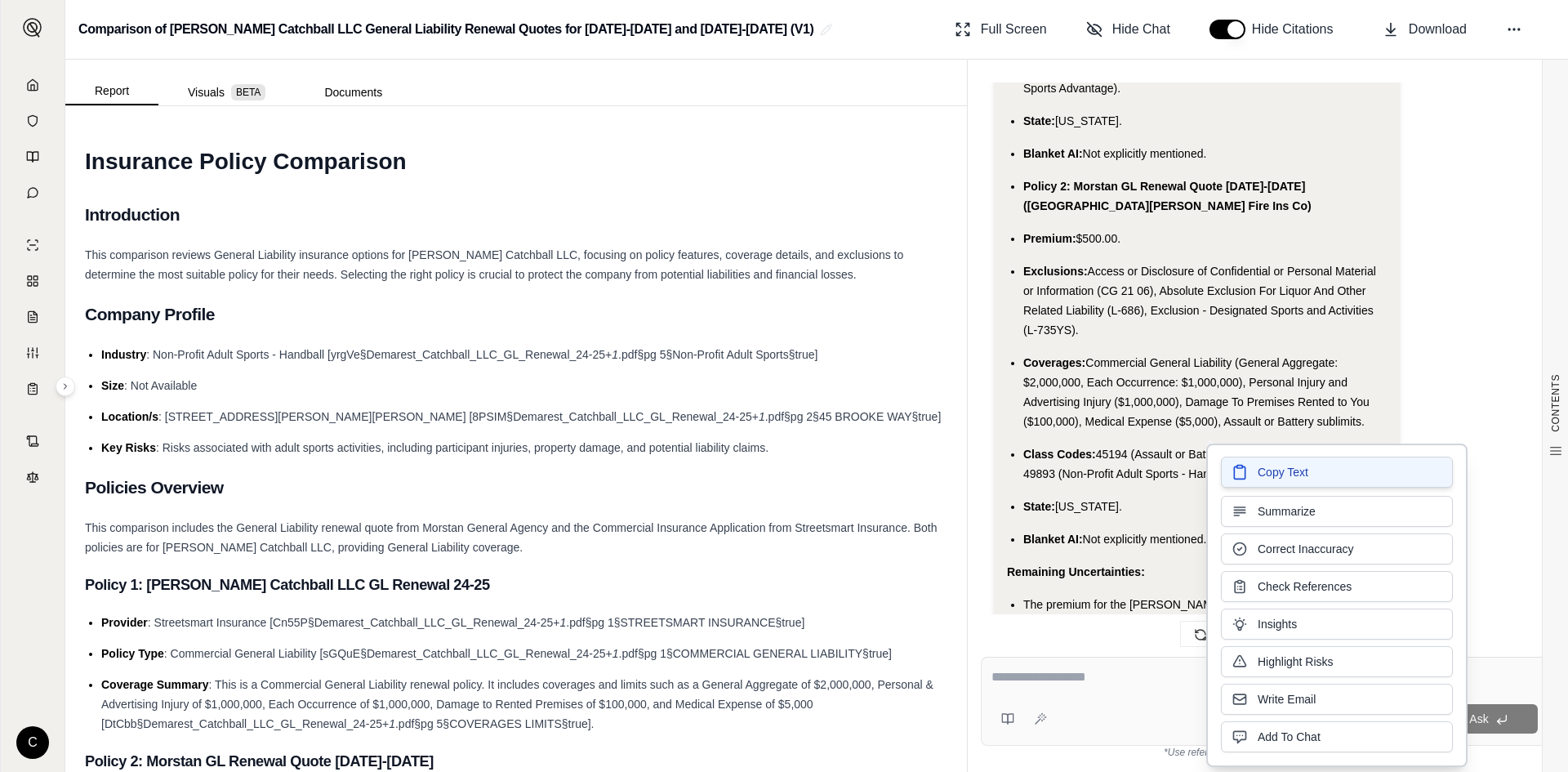
click at [1269, 475] on span "Copy Text" at bounding box center [1283, 472] width 50 height 16
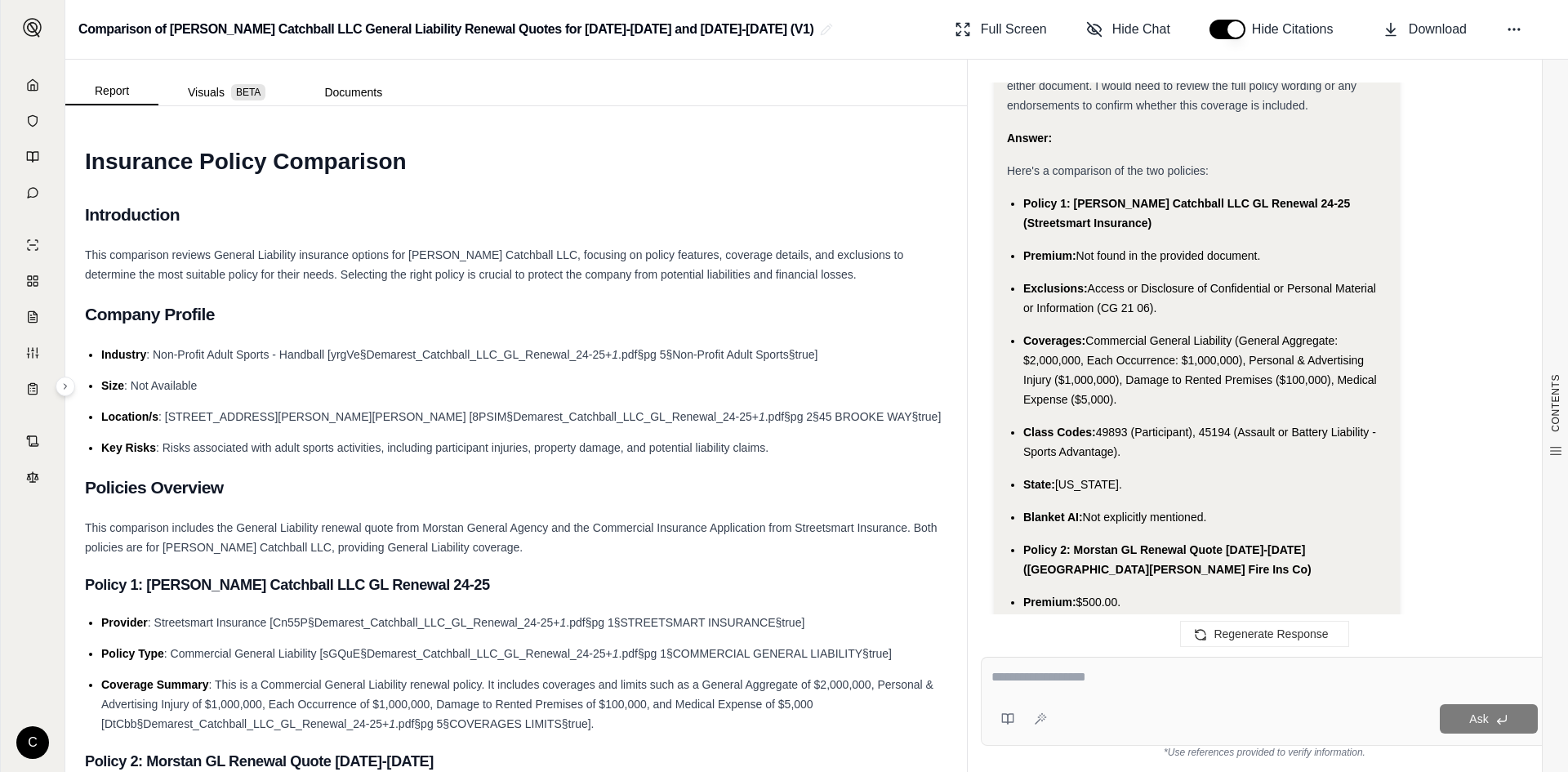
scroll to position [2608, 0]
